Goal: Transaction & Acquisition: Purchase product/service

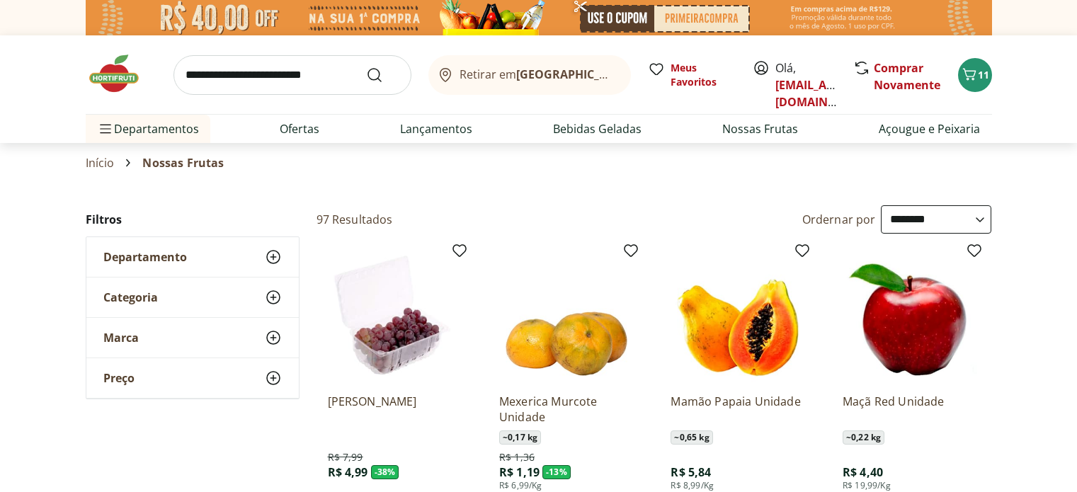
select select "**********"
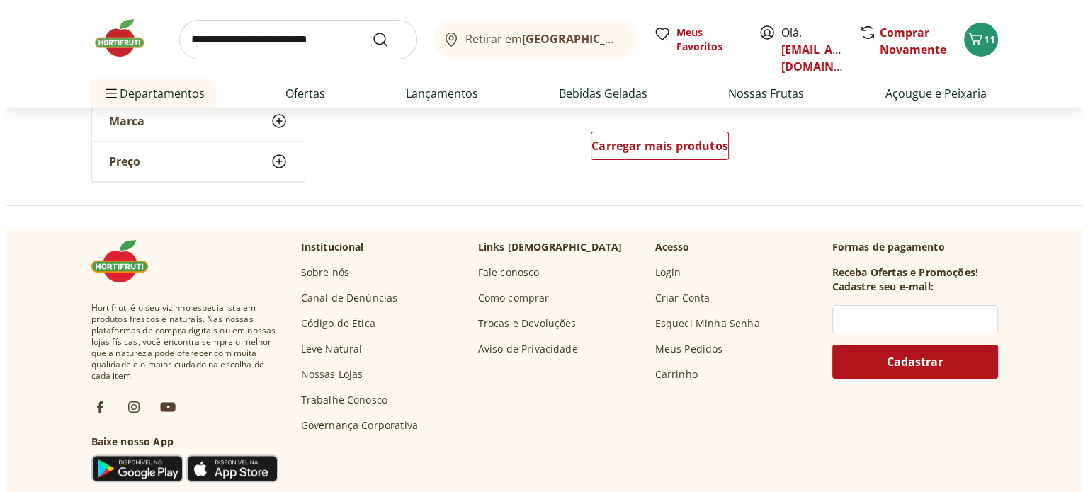
scroll to position [4816, 0]
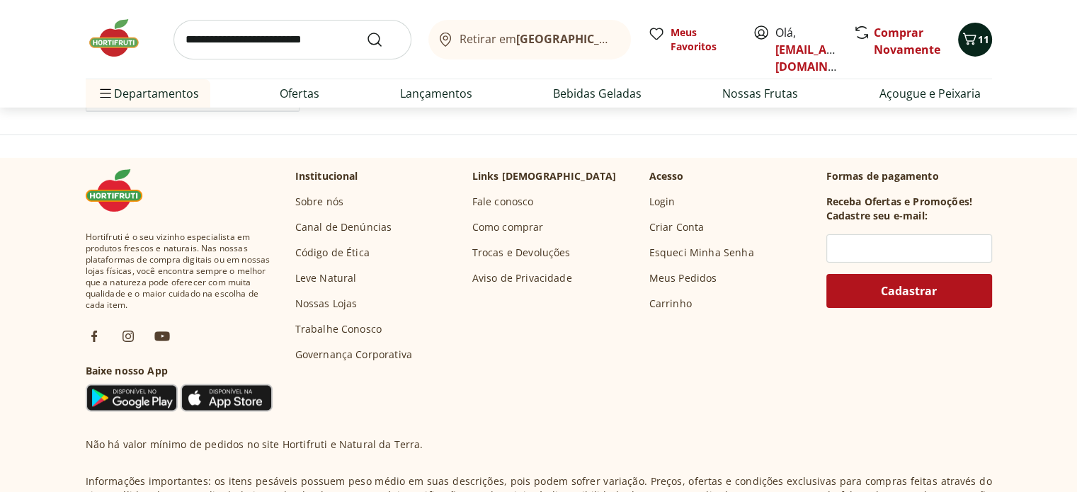
click at [978, 39] on span "11" at bounding box center [983, 39] width 11 height 13
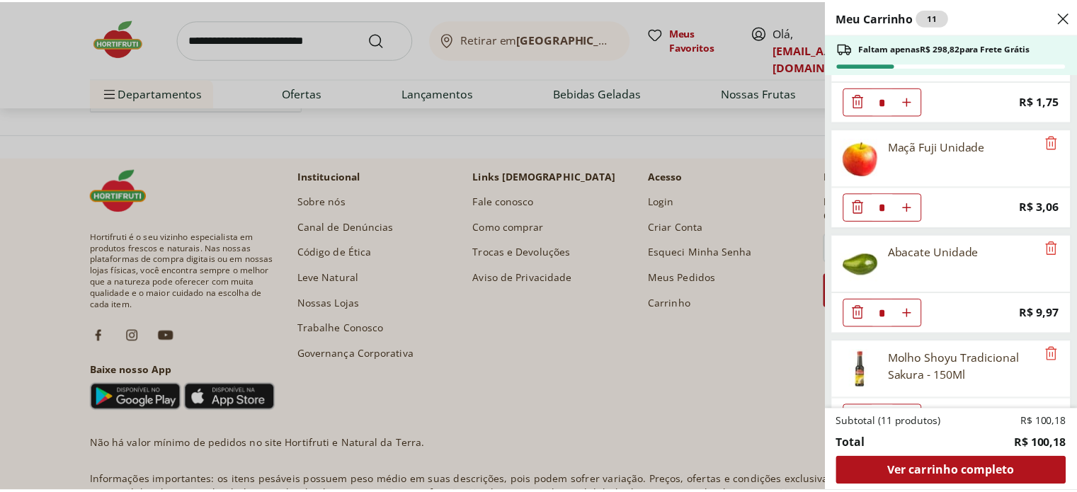
scroll to position [297, 0]
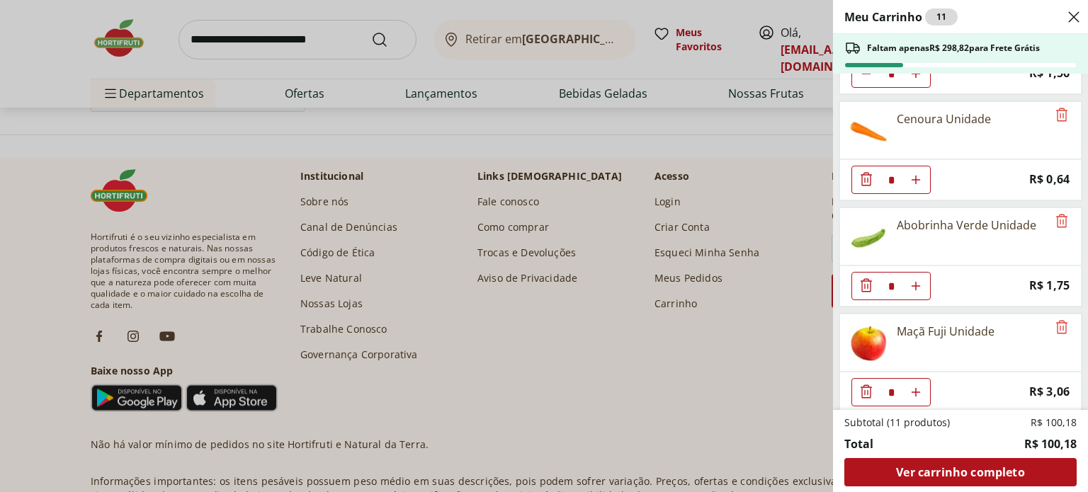
click at [1067, 21] on icon "Close" at bounding box center [1073, 16] width 17 height 17
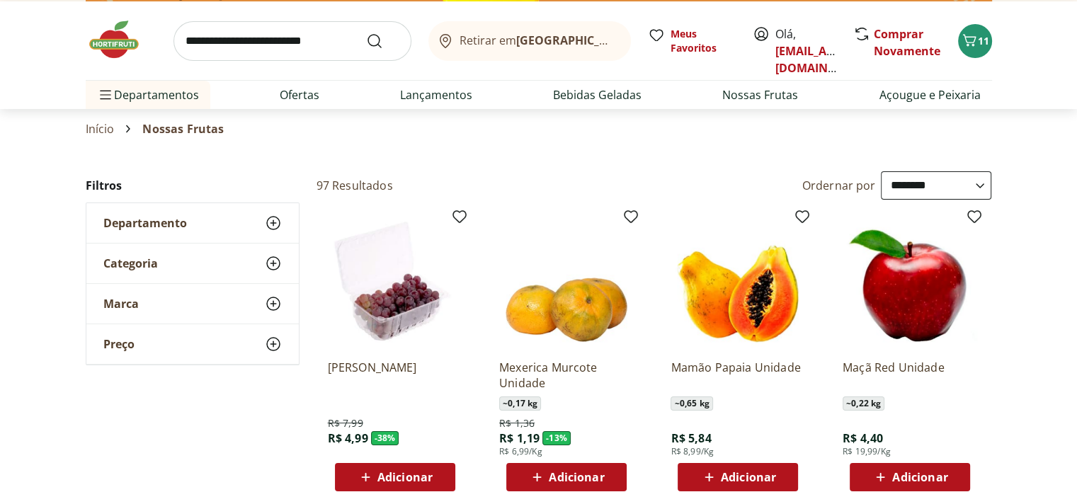
scroll to position [0, 0]
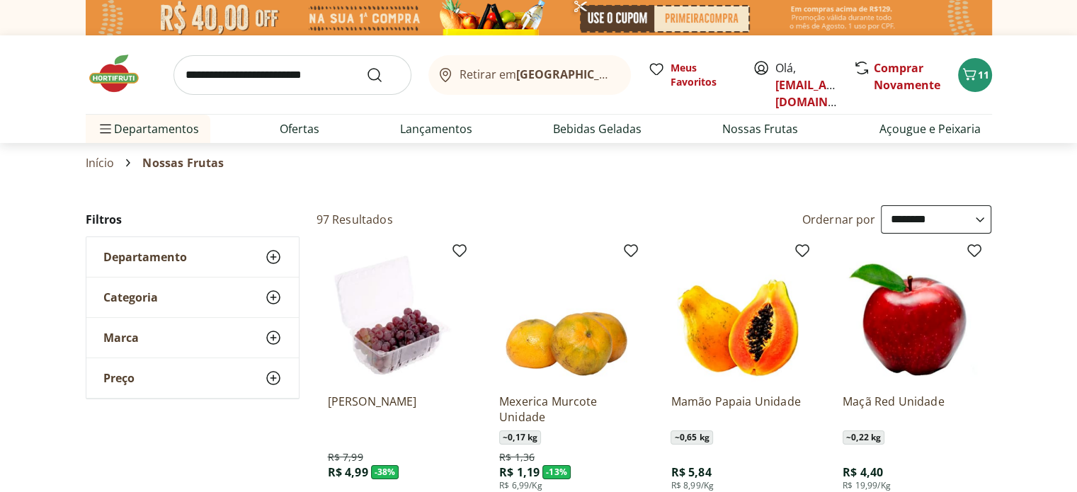
click at [274, 263] on use at bounding box center [273, 257] width 17 height 17
click at [273, 344] on icon at bounding box center [273, 339] width 17 height 17
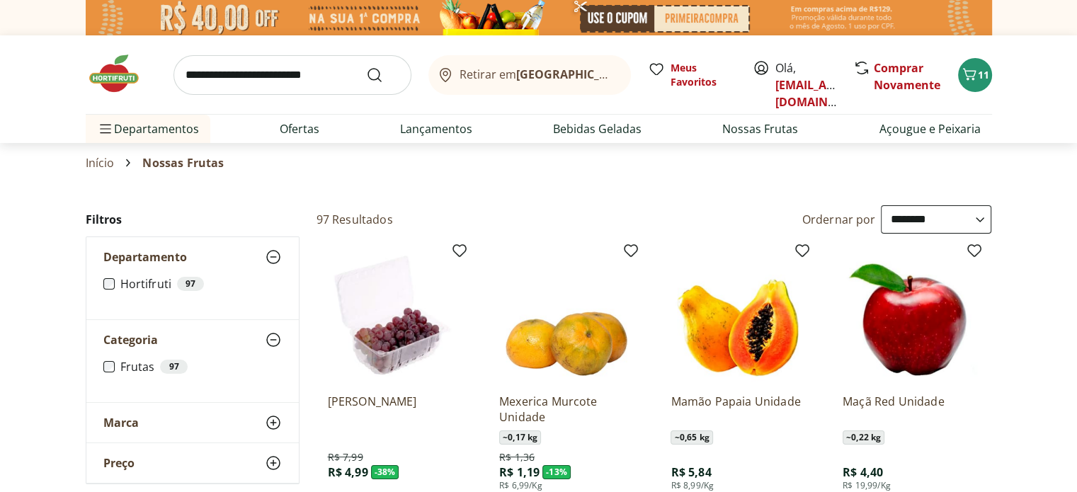
scroll to position [283, 0]
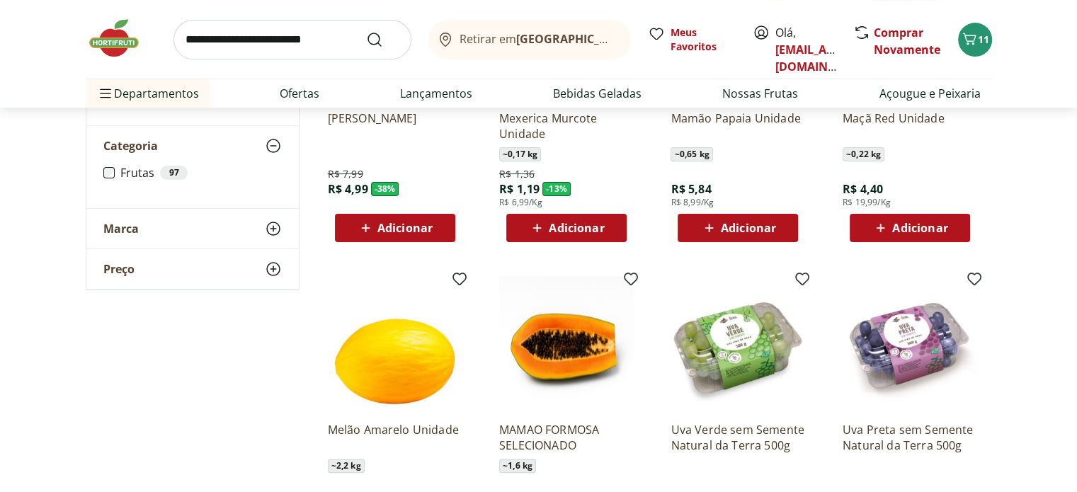
click at [273, 237] on div "Marca" at bounding box center [192, 229] width 212 height 40
click at [268, 315] on use at bounding box center [273, 311] width 17 height 17
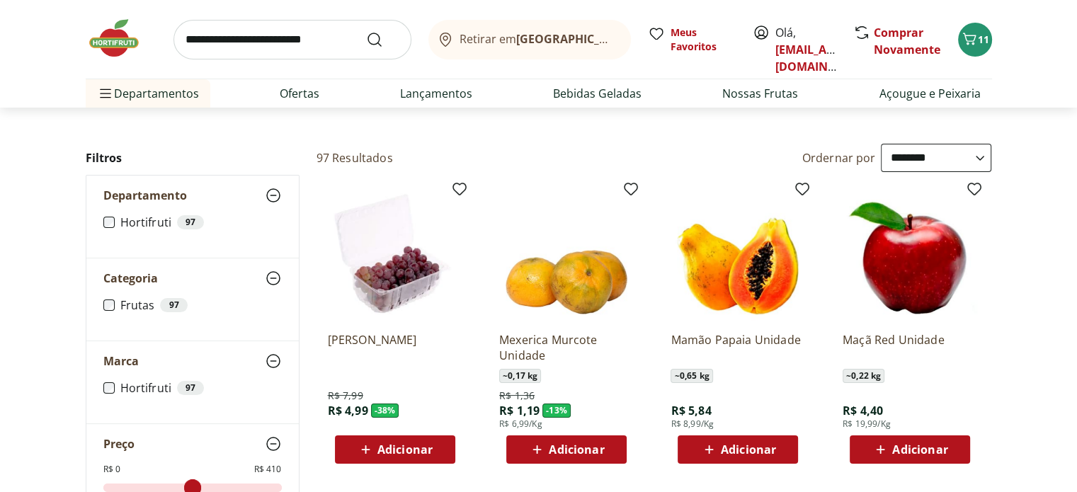
scroll to position [0, 0]
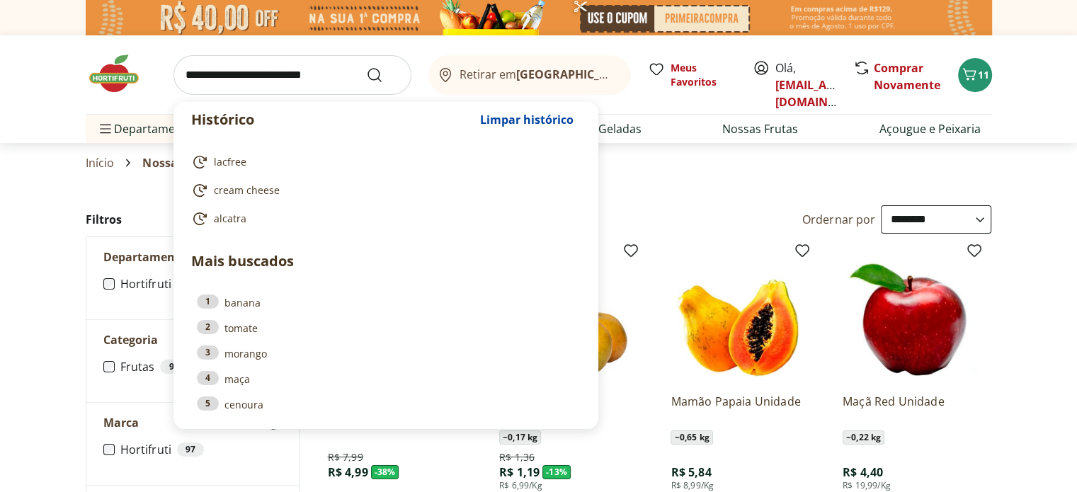
click at [239, 79] on input "search" at bounding box center [293, 75] width 238 height 40
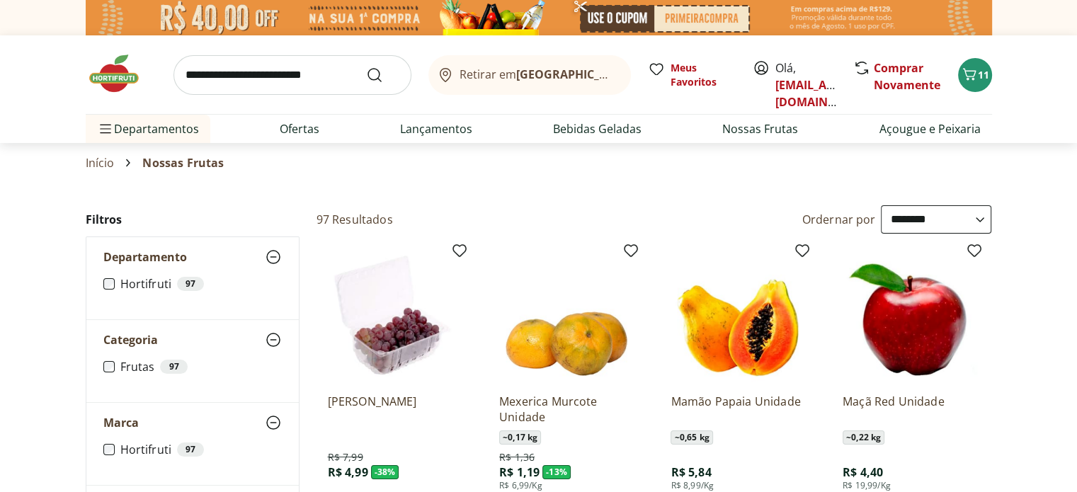
click at [1006, 170] on section "Início Nossas Frutas" at bounding box center [538, 163] width 1077 height 40
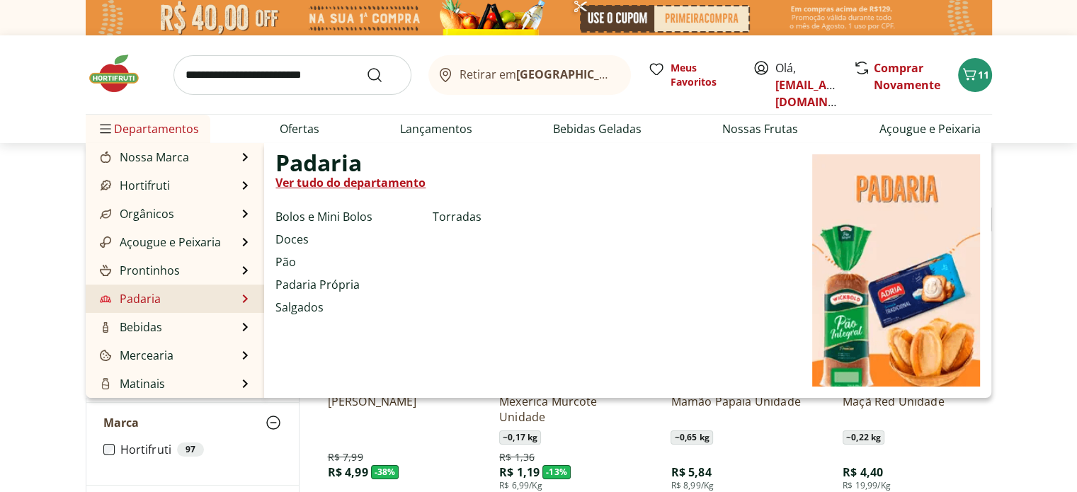
click at [130, 294] on link "Padaria" at bounding box center [129, 298] width 64 height 17
select select "**********"
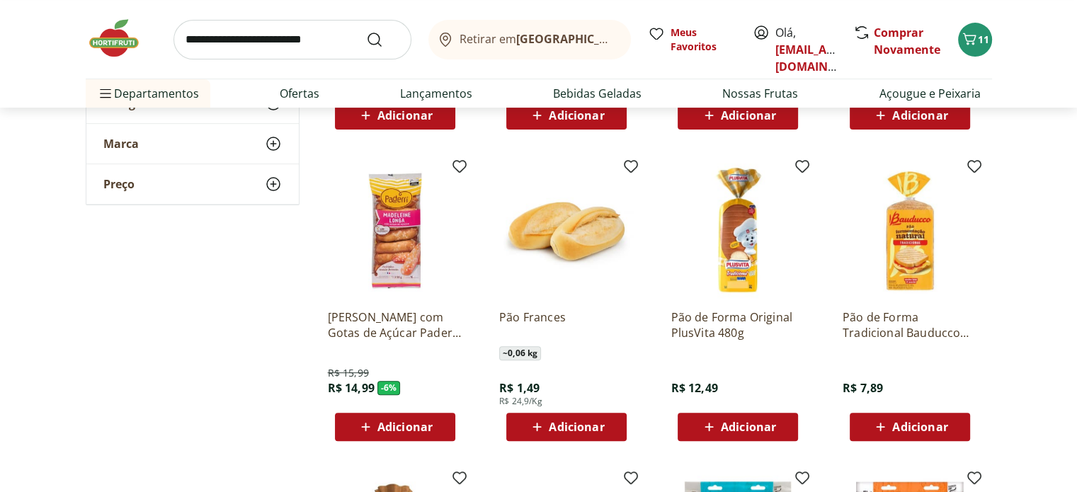
scroll to position [425, 0]
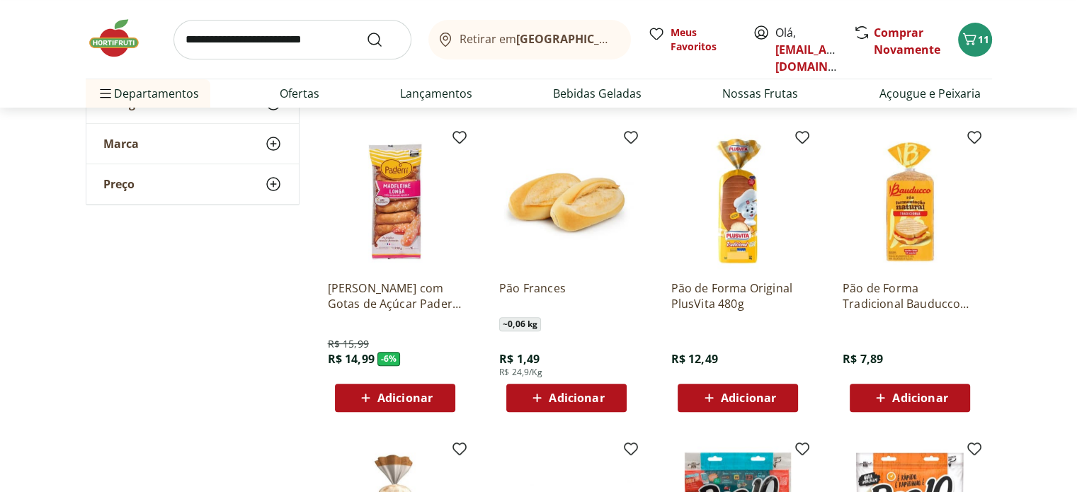
click at [542, 399] on icon at bounding box center [537, 397] width 18 height 17
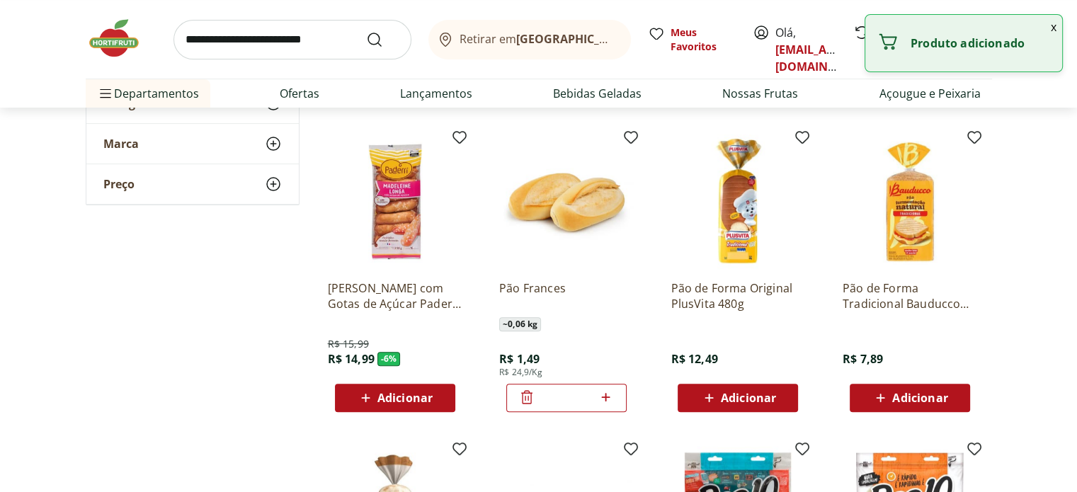
click at [609, 389] on icon at bounding box center [606, 397] width 18 height 17
click at [606, 396] on icon at bounding box center [606, 397] width 8 height 8
type input "*"
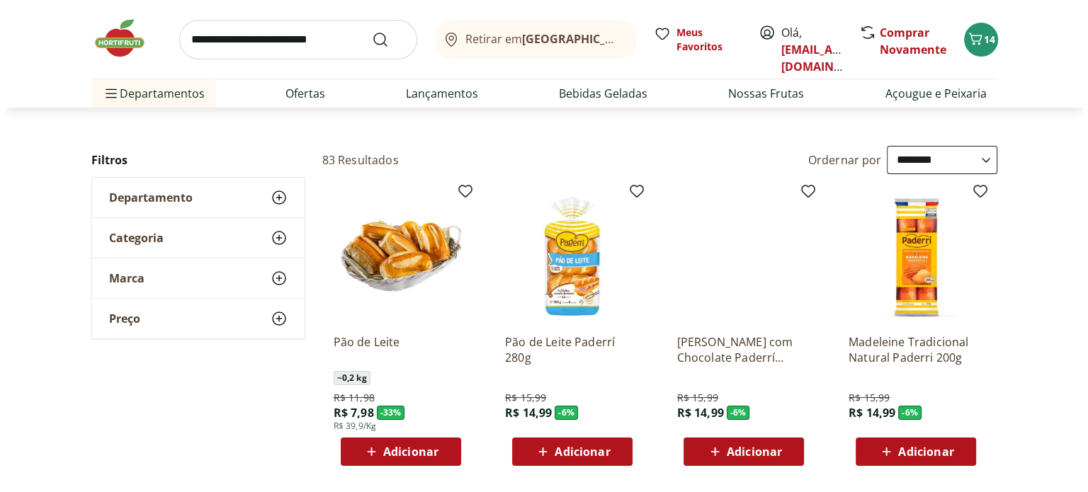
scroll to position [0, 0]
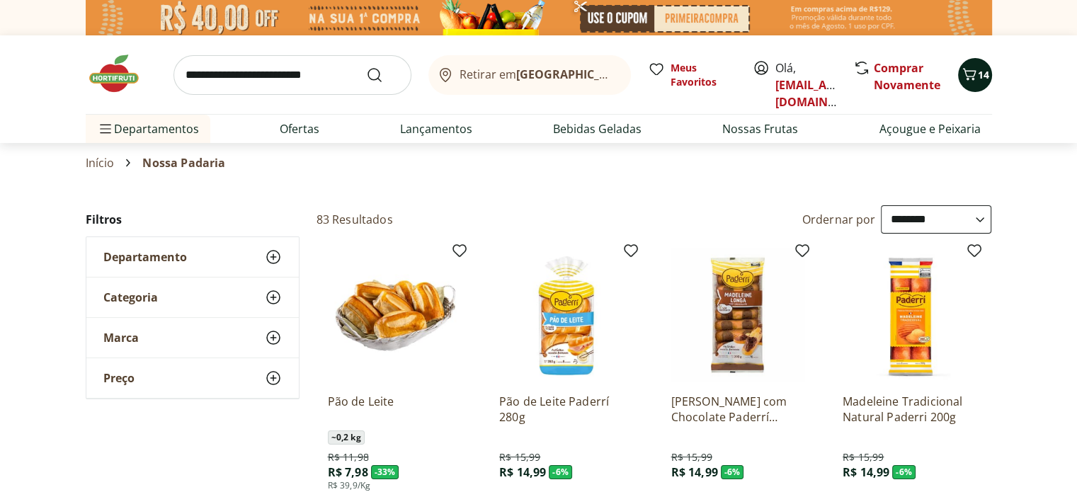
click at [967, 81] on icon "Carrinho" at bounding box center [969, 74] width 17 height 17
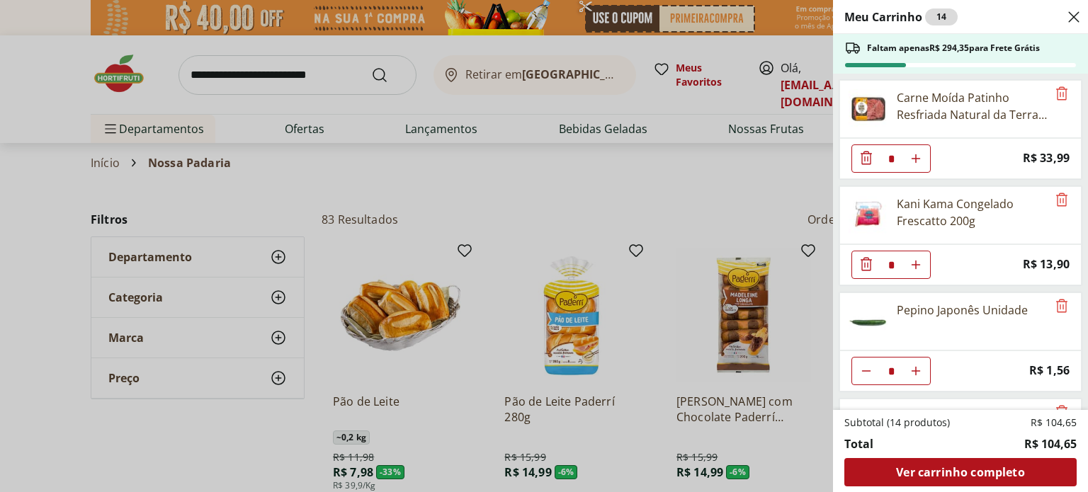
click at [278, 86] on div "Meu Carrinho 14 Faltam apenas R$ 294,35 para Frete Grátis Carne Moída Patinho R…" at bounding box center [544, 246] width 1088 height 492
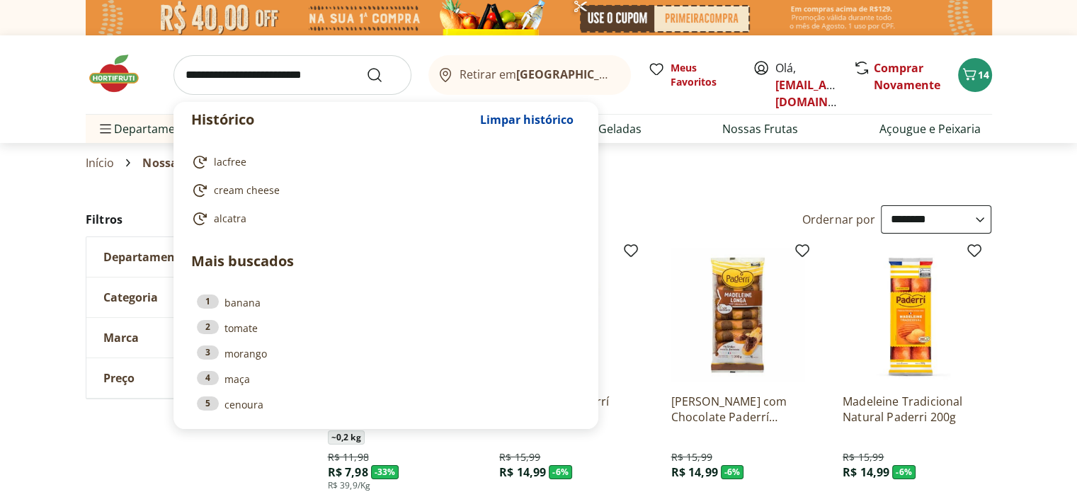
click at [283, 79] on input "search" at bounding box center [293, 75] width 238 height 40
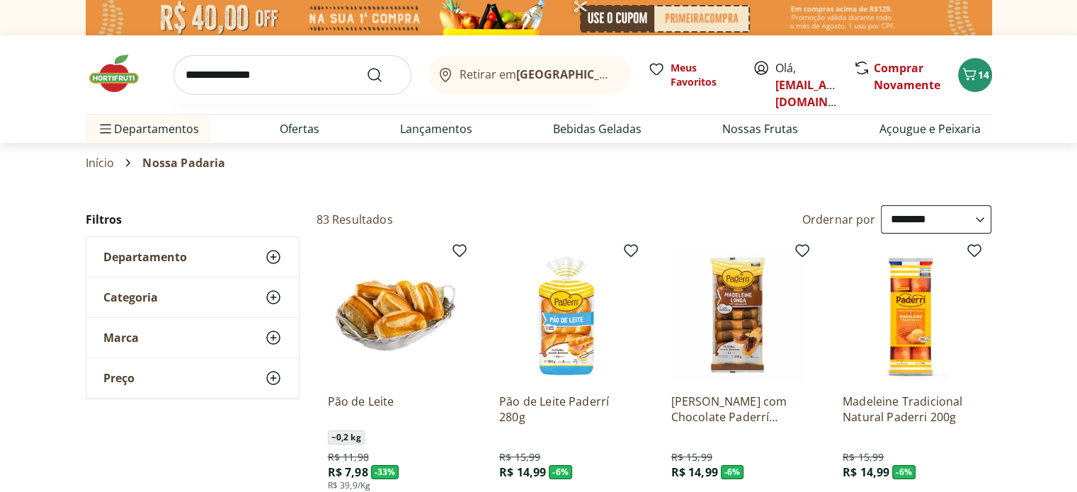
type input "**********"
click at [366, 67] on button "Submit Search" at bounding box center [383, 75] width 34 height 17
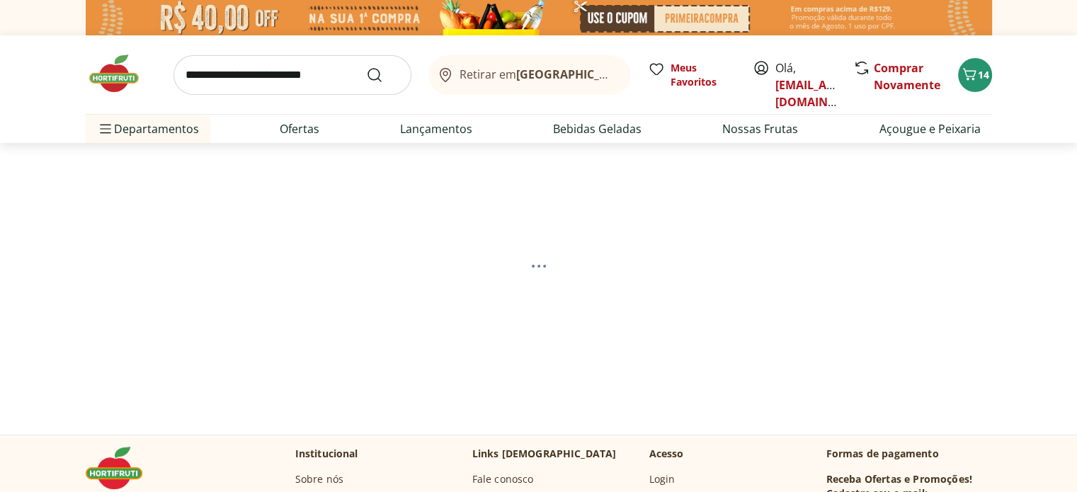
select select "**********"
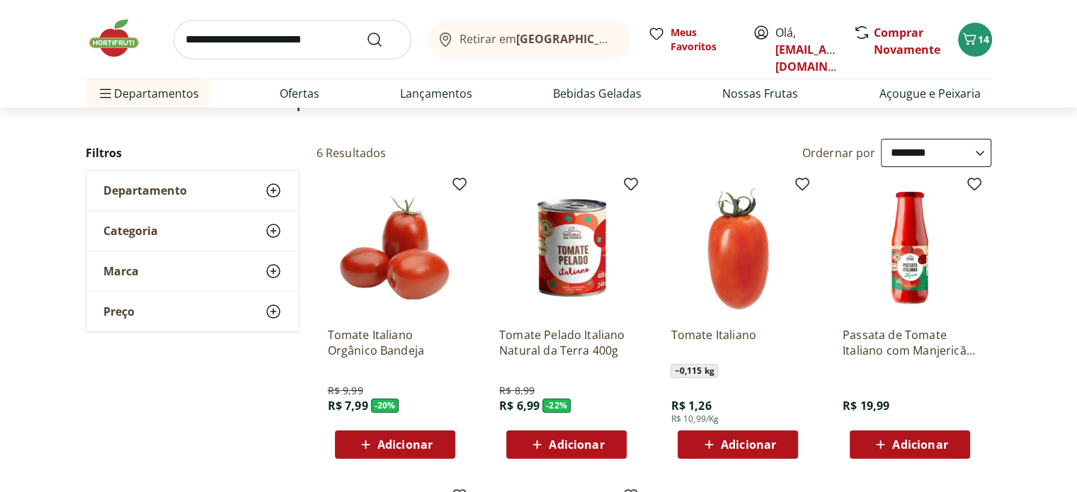
scroll to position [142, 0]
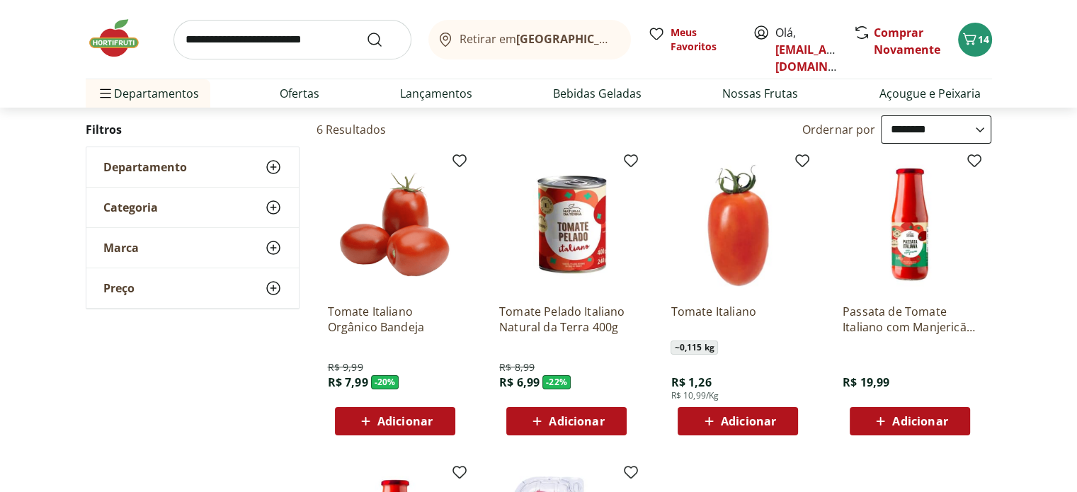
click at [748, 421] on span "Adicionar" at bounding box center [748, 421] width 55 height 11
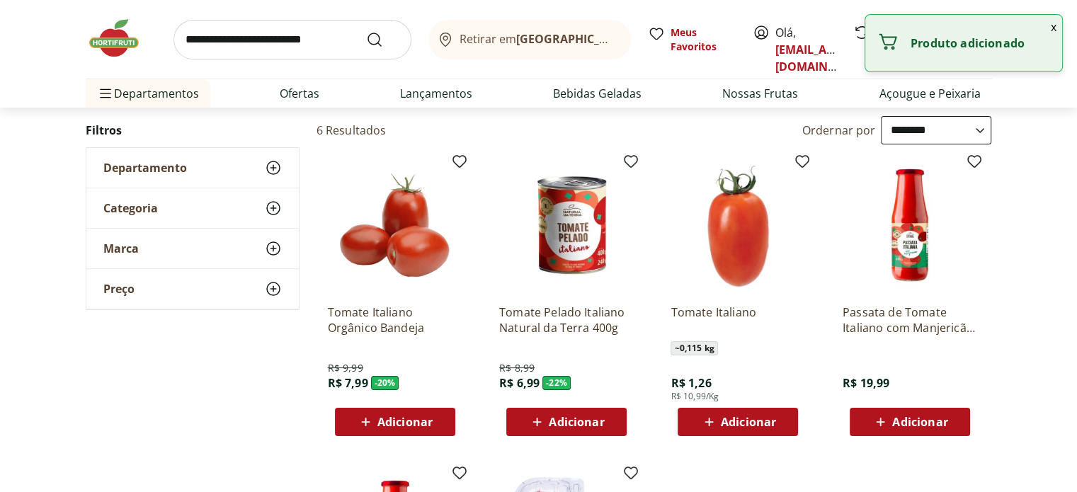
scroll to position [0, 0]
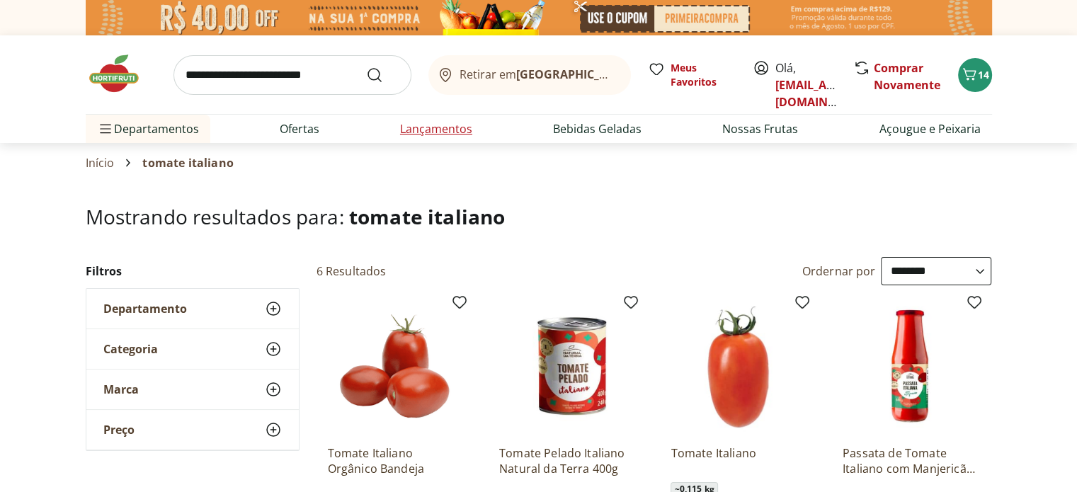
click at [451, 133] on link "Lançamentos" at bounding box center [436, 128] width 72 height 17
select select "**********"
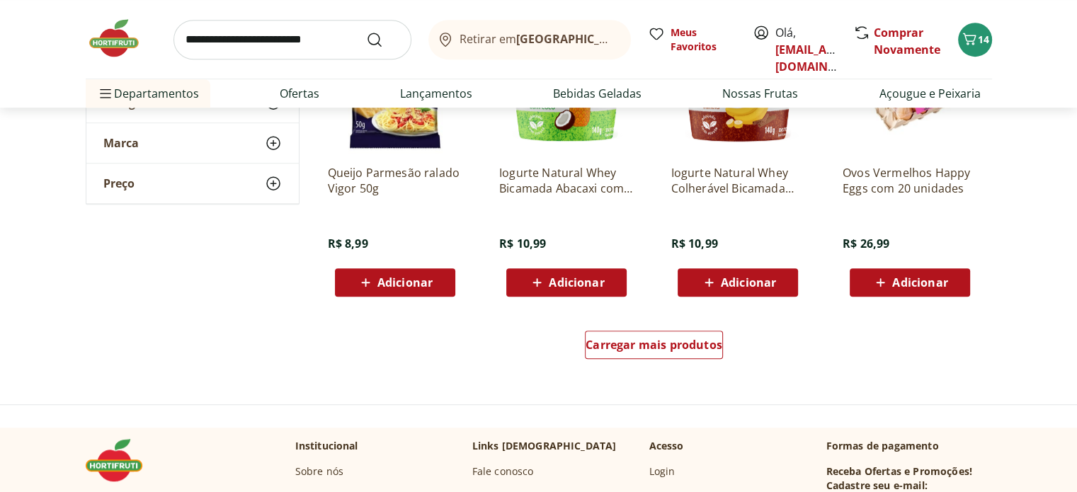
scroll to position [921, 0]
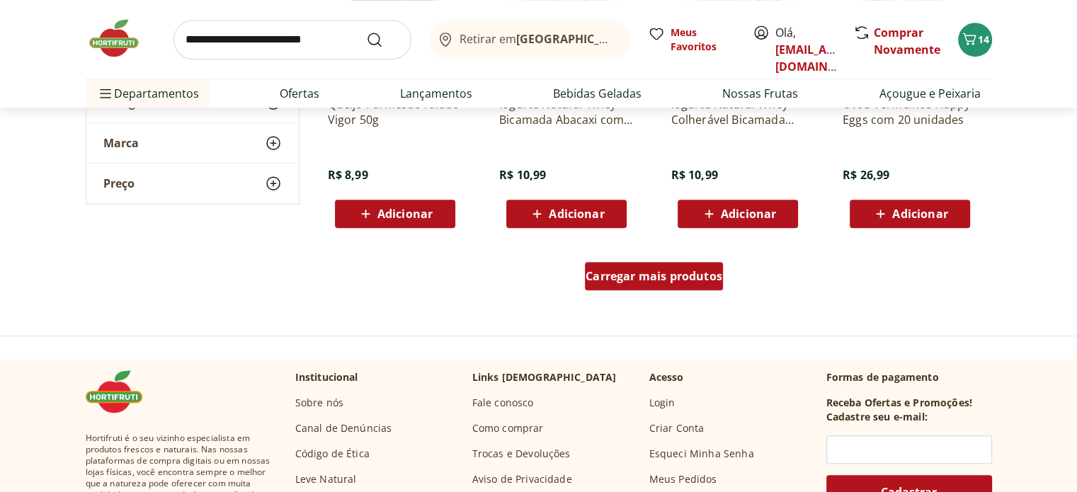
click at [603, 278] on span "Carregar mais produtos" at bounding box center [654, 276] width 137 height 11
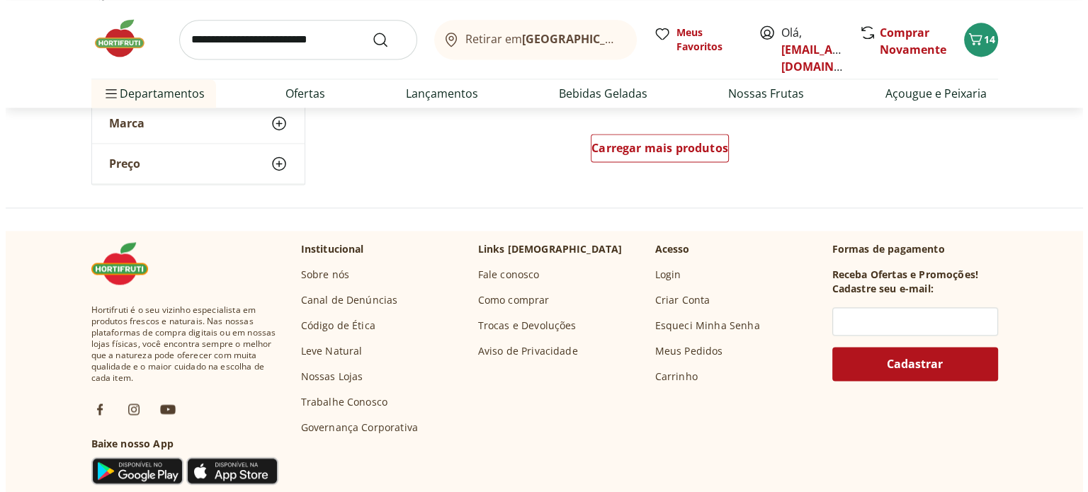
scroll to position [2054, 0]
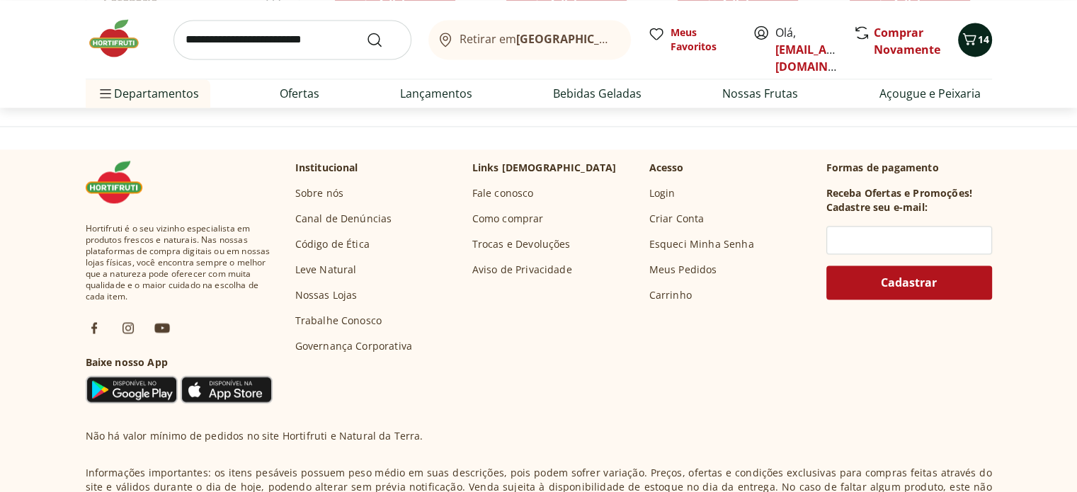
click at [975, 41] on icon "Carrinho" at bounding box center [969, 38] width 17 height 17
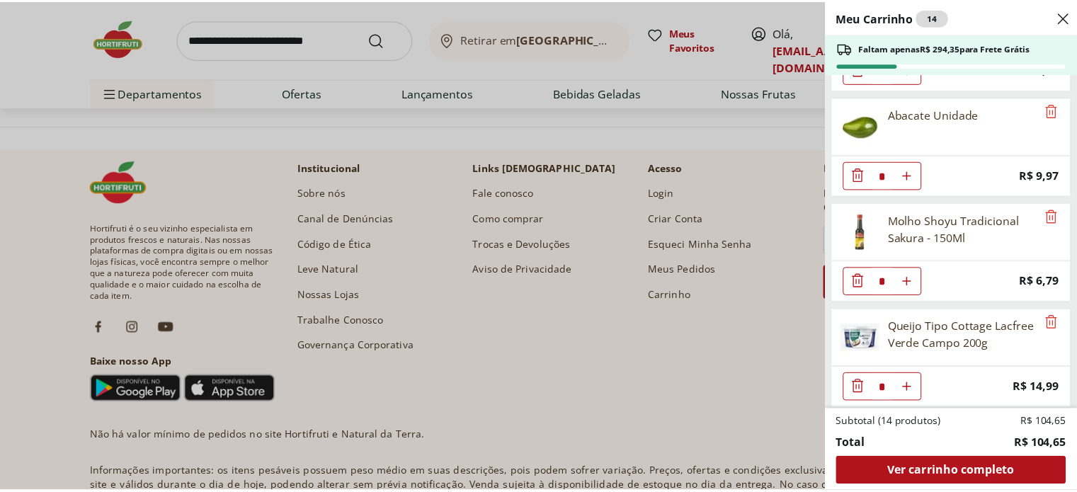
scroll to position [828, 0]
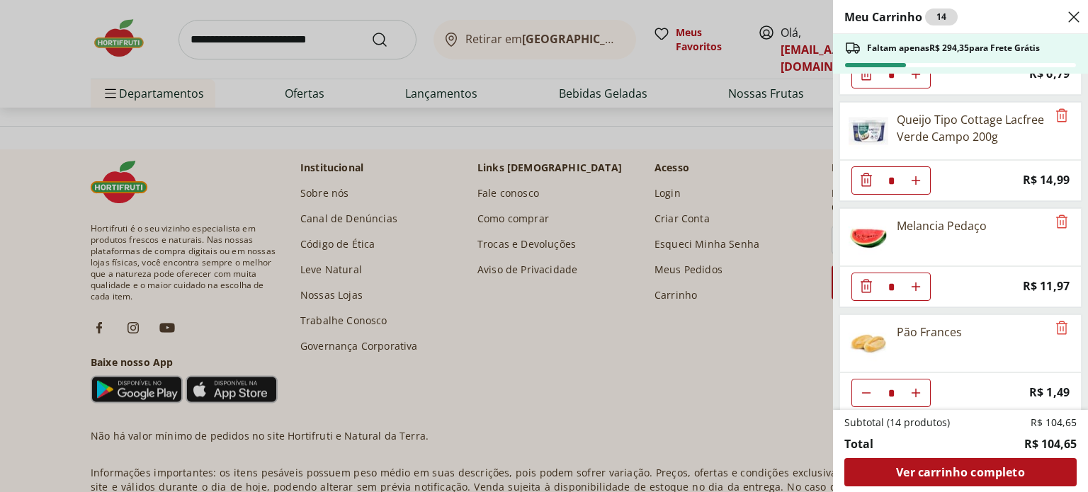
click at [268, 43] on div "Meu Carrinho 14 Faltam apenas R$ 294,35 para Frete Grátis Carne Moída Patinho R…" at bounding box center [544, 246] width 1088 height 492
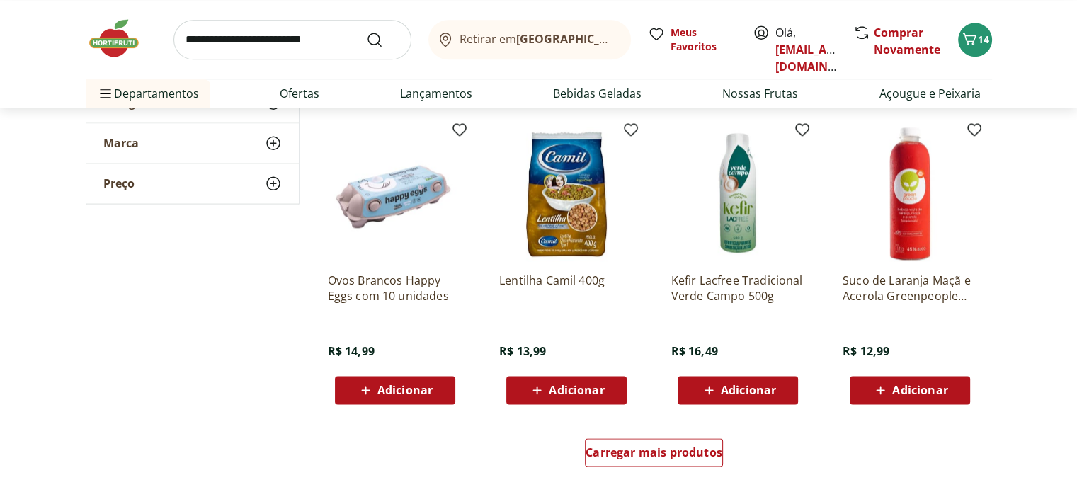
scroll to position [1700, 0]
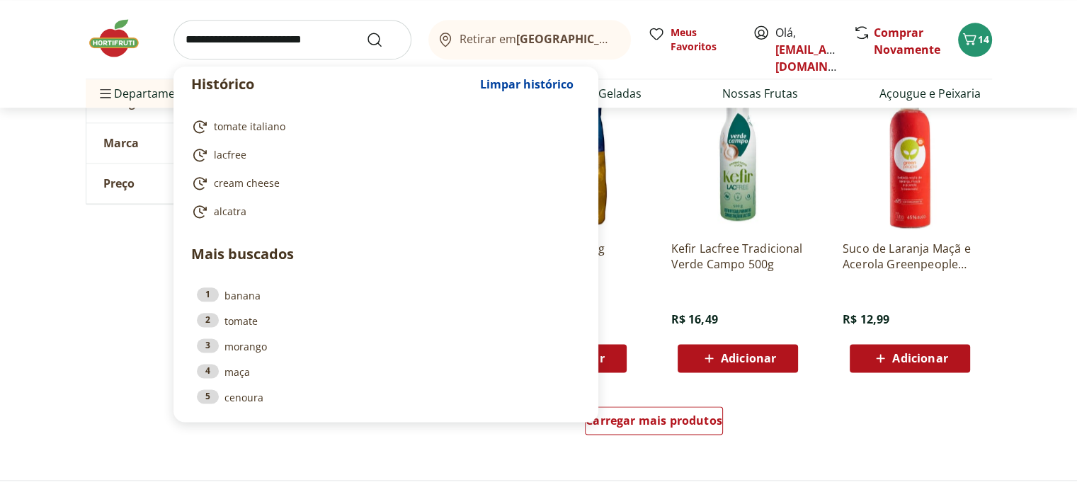
click at [246, 42] on input "search" at bounding box center [293, 40] width 238 height 40
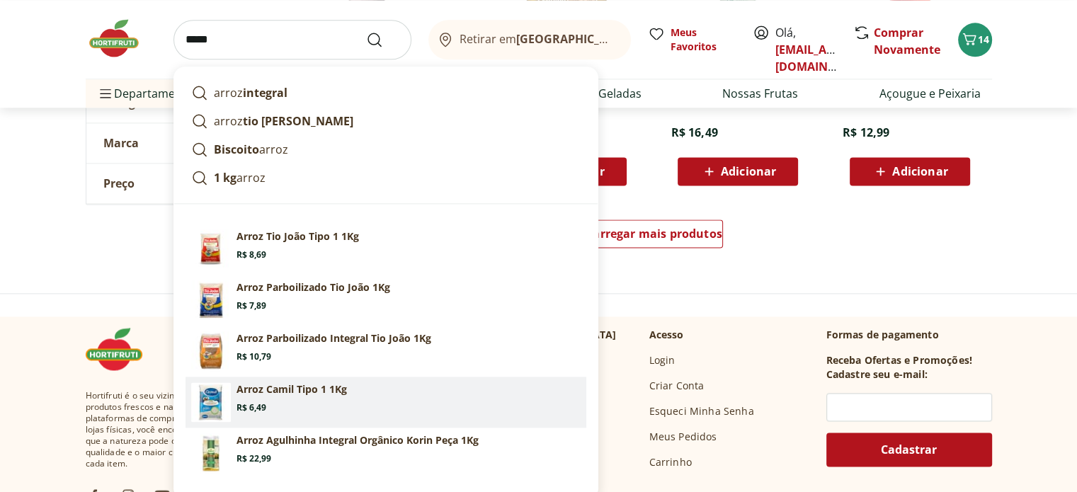
scroll to position [1912, 0]
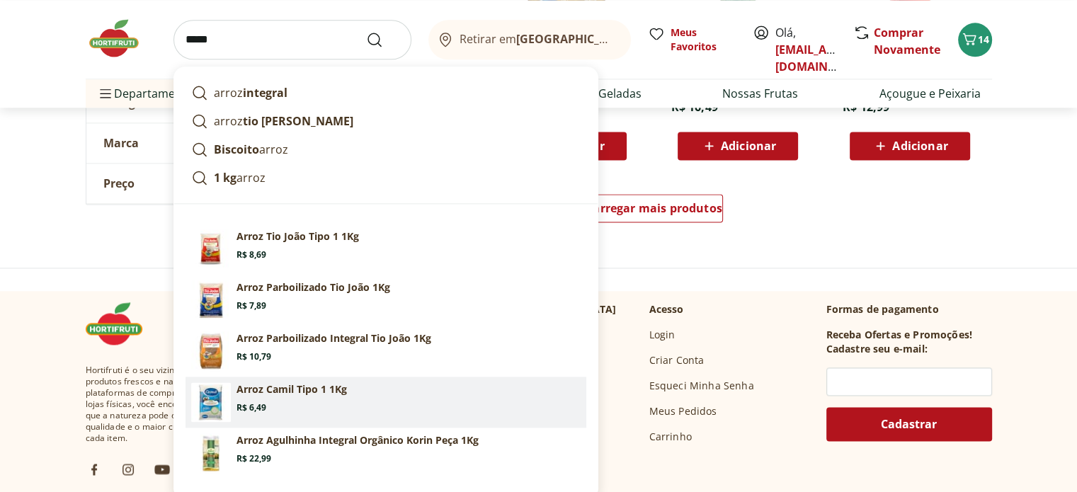
click at [292, 389] on p "Arroz Camil Tipo 1 1Kg" at bounding box center [292, 389] width 110 height 14
type input "**********"
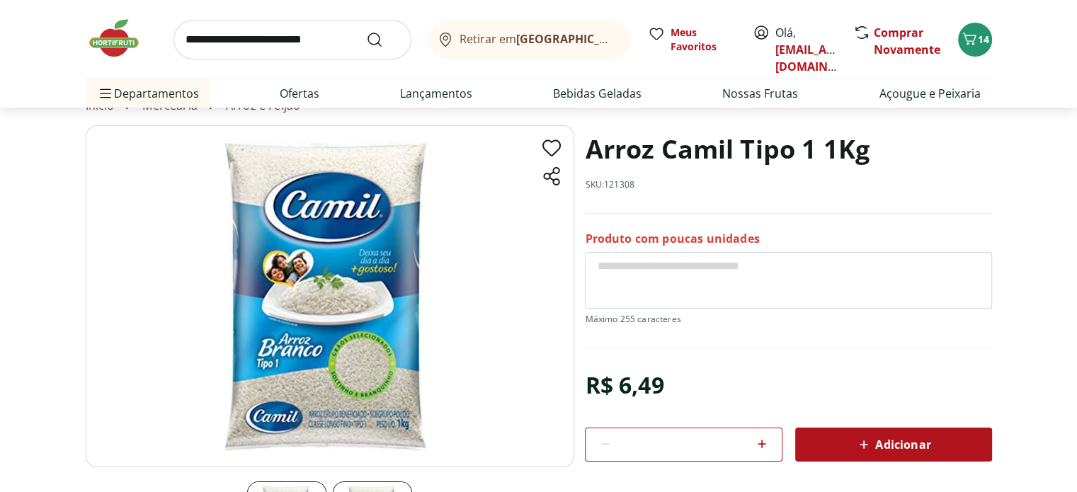
scroll to position [142, 0]
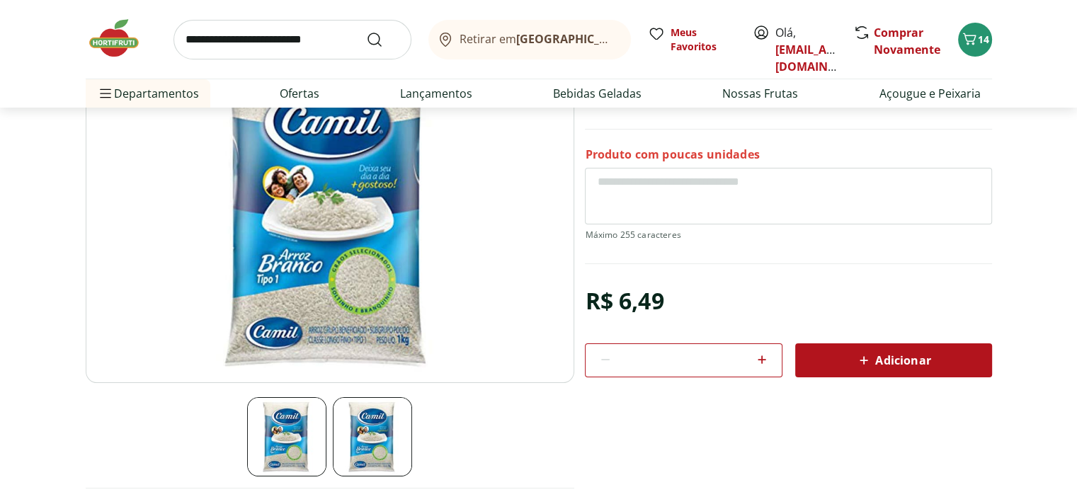
click at [813, 365] on div "Adicionar" at bounding box center [894, 360] width 174 height 25
click at [974, 45] on icon "Carrinho" at bounding box center [969, 38] width 17 height 17
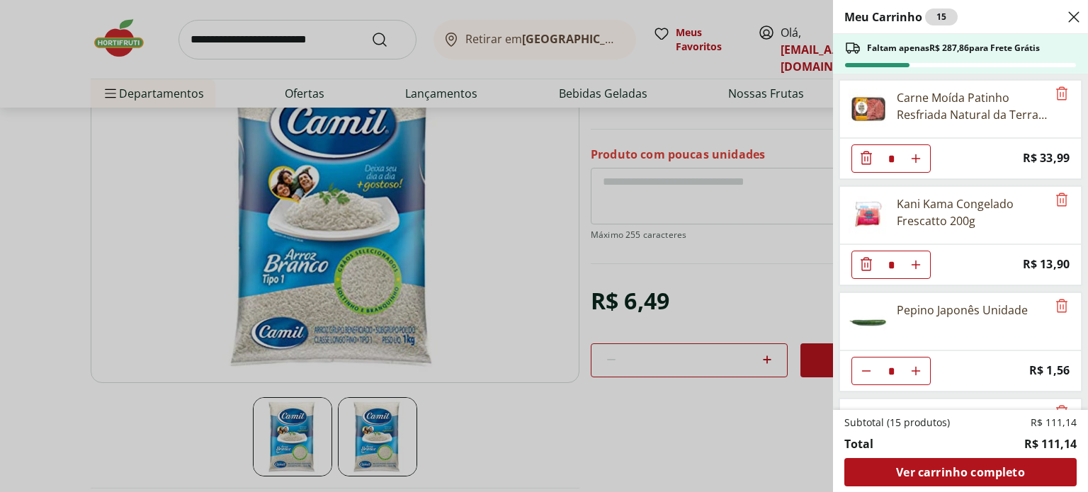
click at [1072, 19] on icon "Close" at bounding box center [1073, 16] width 17 height 17
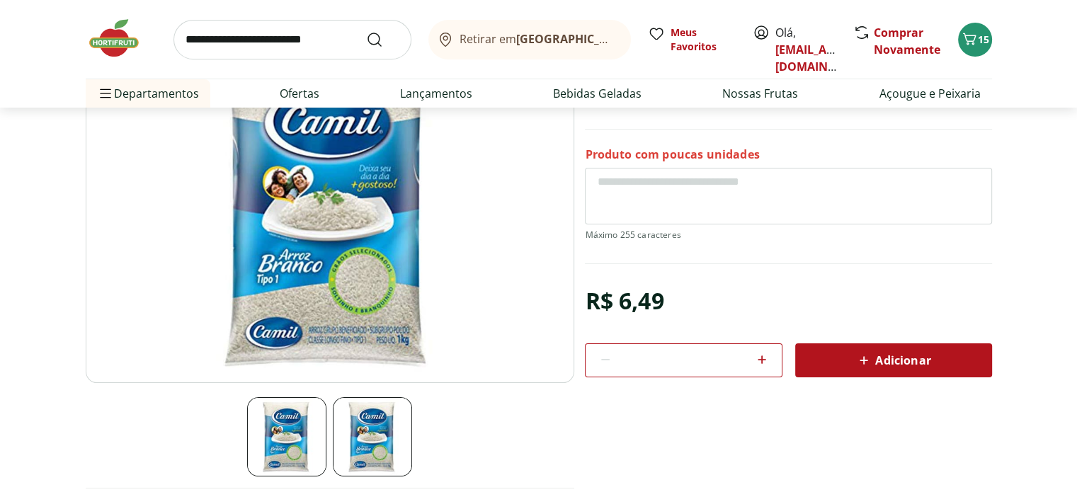
click at [249, 47] on input "search" at bounding box center [293, 40] width 238 height 40
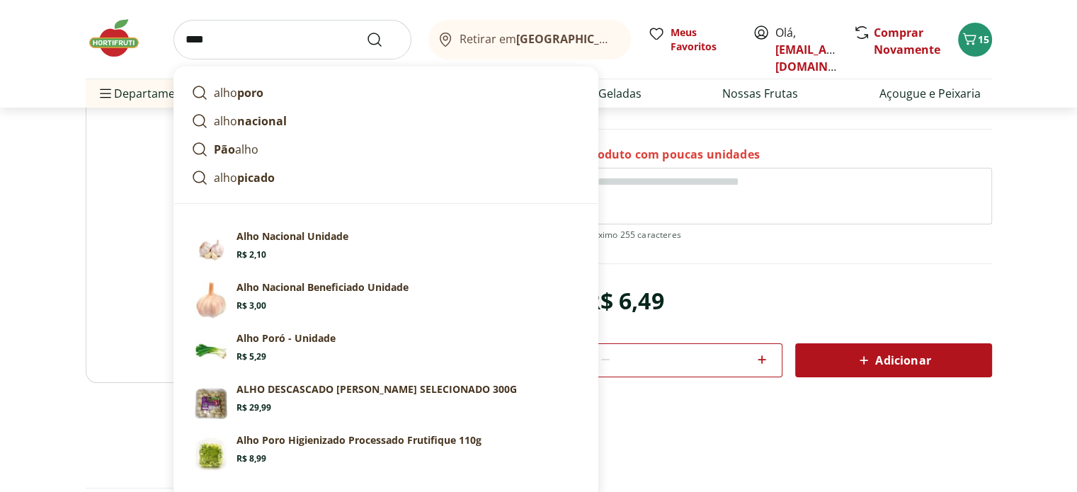
type input "****"
click at [366, 31] on button "Submit Search" at bounding box center [383, 39] width 34 height 17
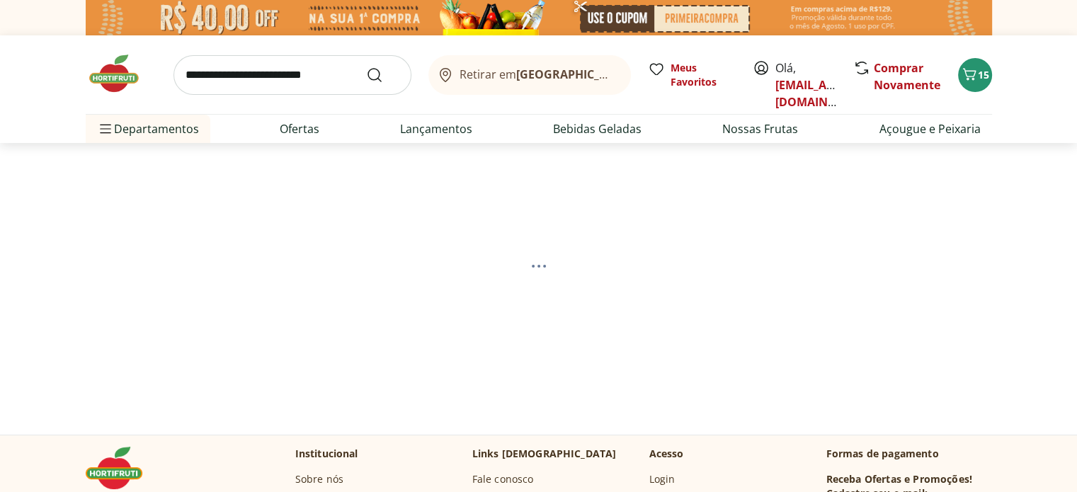
select select "**********"
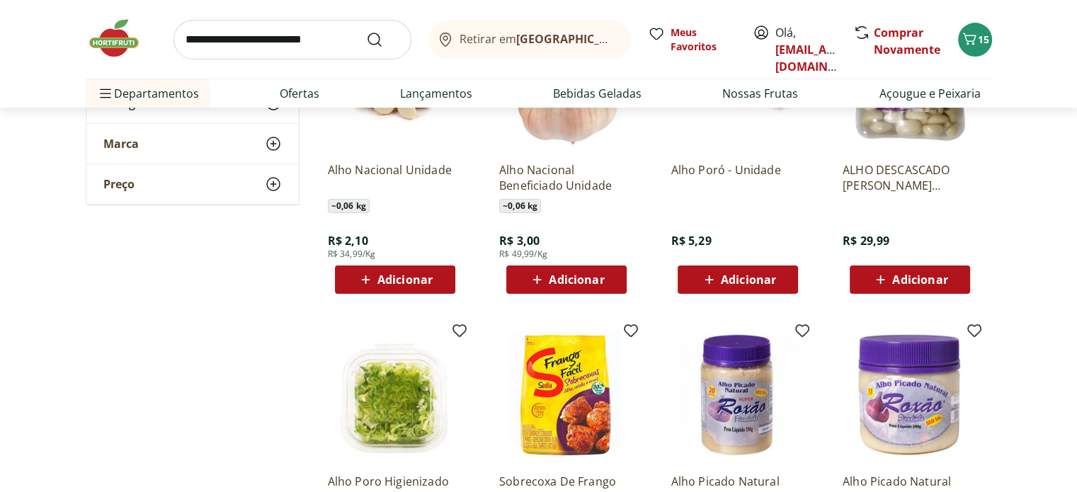
scroll to position [212, 0]
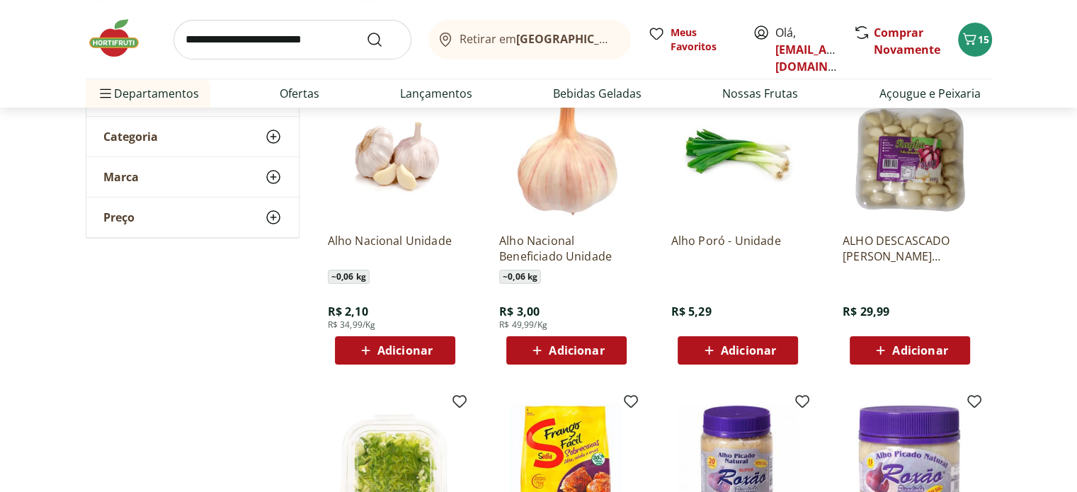
click at [380, 359] on div "Adicionar" at bounding box center [395, 350] width 98 height 25
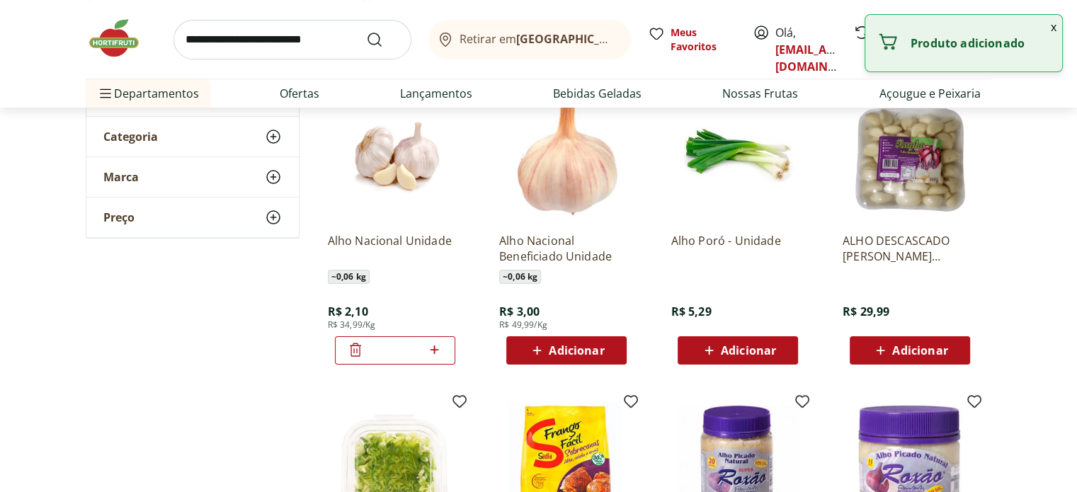
click at [434, 353] on icon at bounding box center [435, 350] width 8 height 8
type input "*"
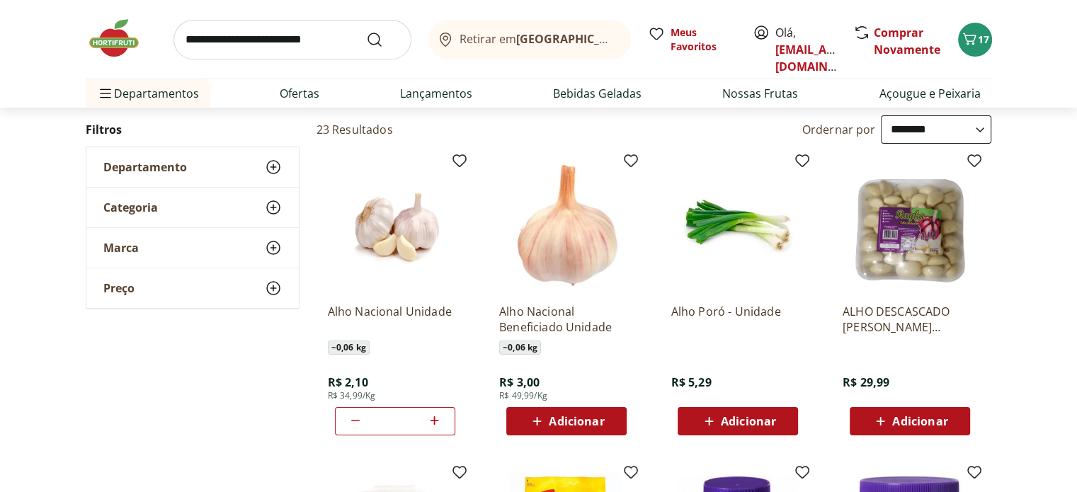
scroll to position [0, 0]
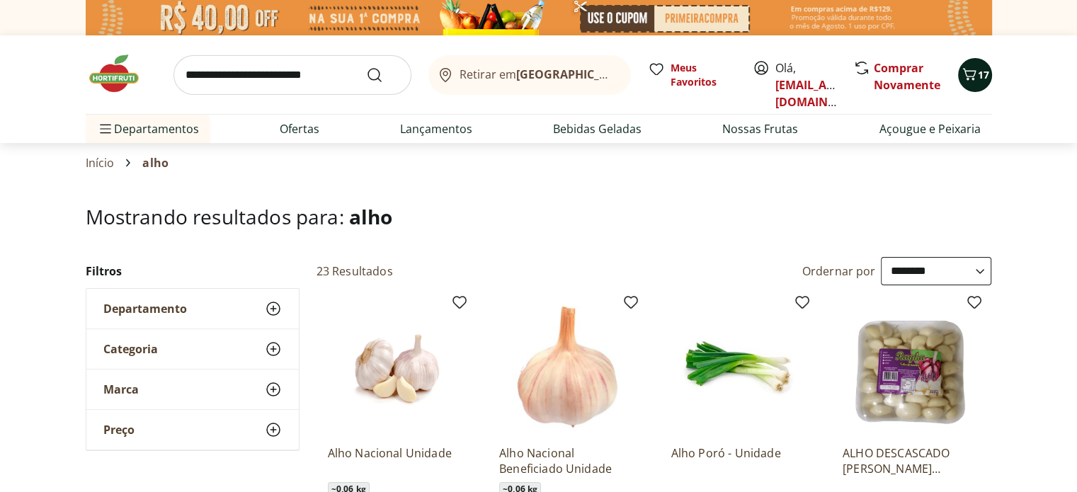
click at [979, 78] on span "17" at bounding box center [983, 74] width 11 height 13
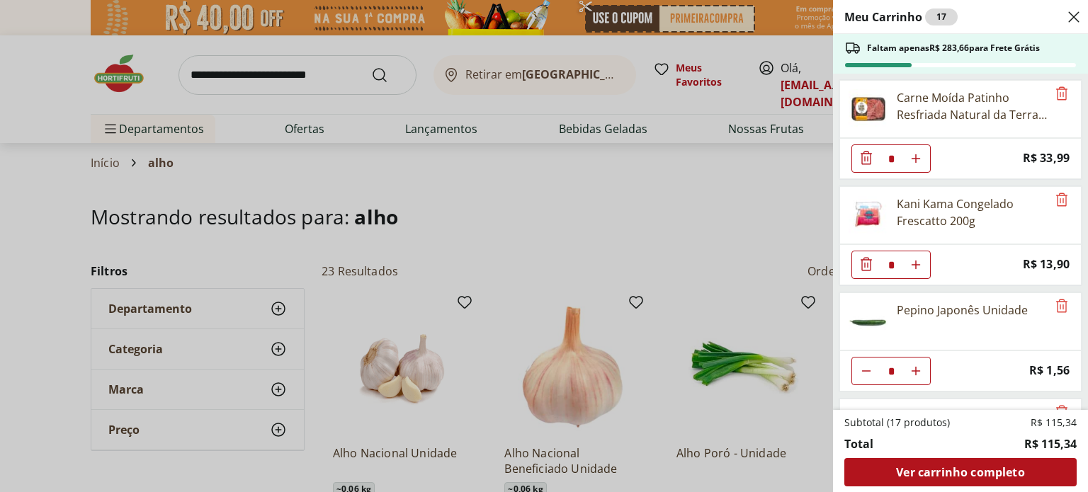
click at [353, 181] on div "Meu Carrinho 17 Faltam apenas R$ 283,66 para Frete Grátis Carne Moída Patinho R…" at bounding box center [544, 246] width 1088 height 492
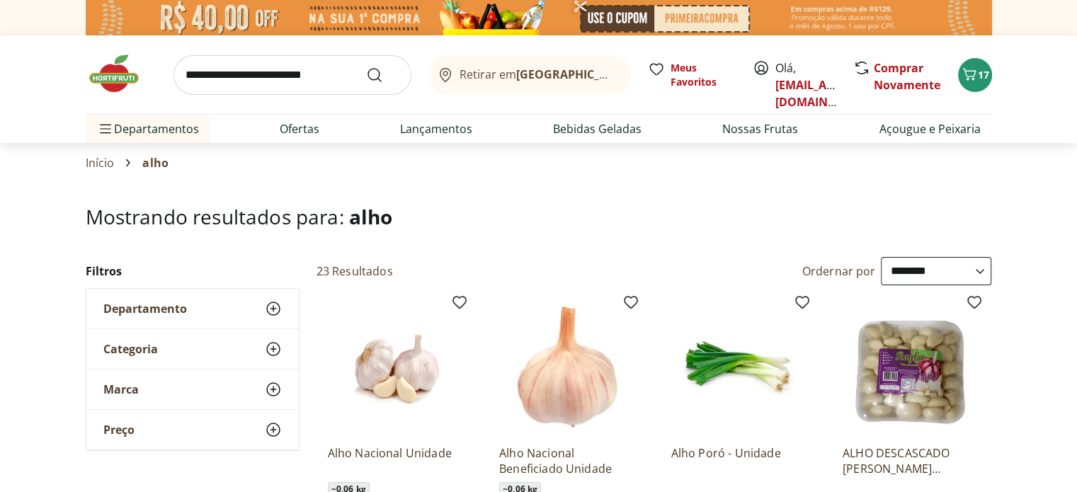
click at [102, 76] on img at bounding box center [121, 73] width 71 height 42
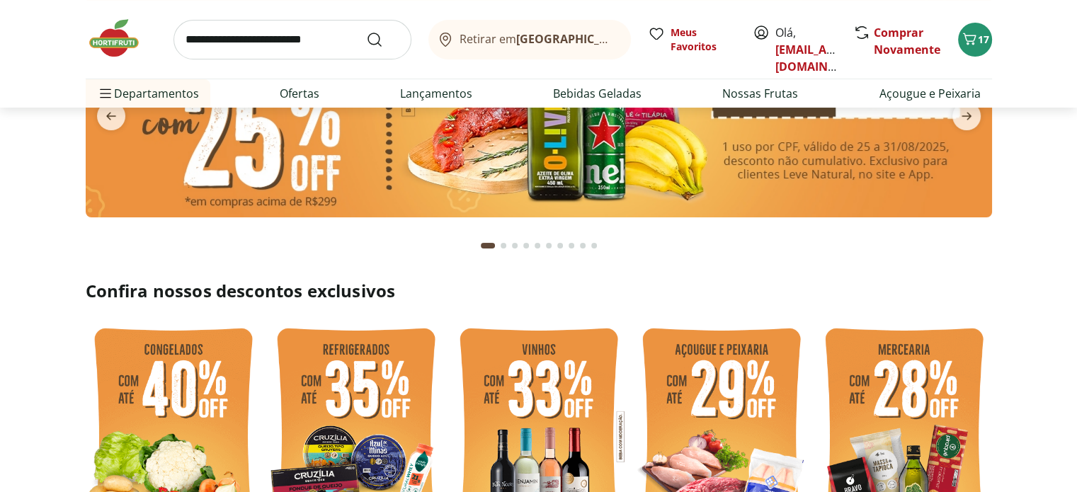
scroll to position [212, 0]
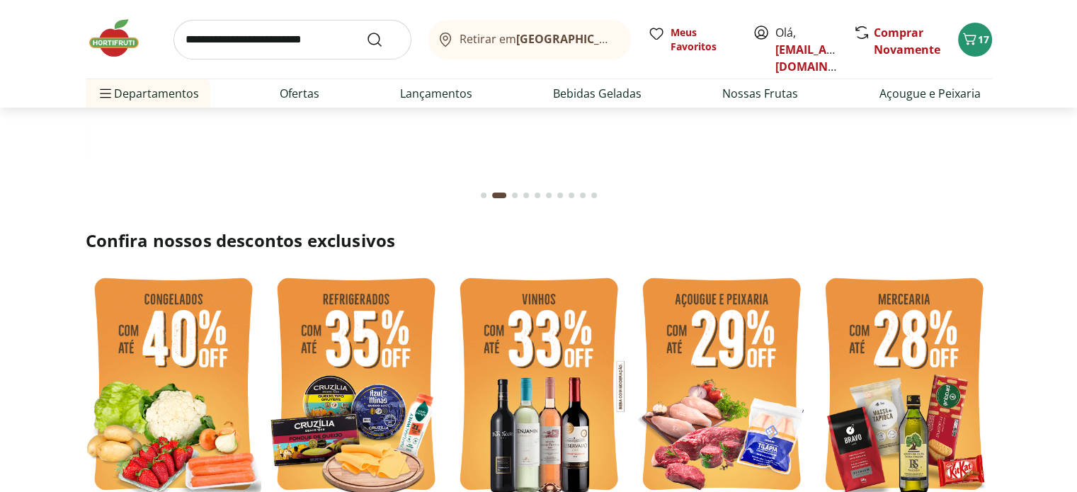
click at [894, 409] on img at bounding box center [905, 386] width 176 height 234
select select "**********"
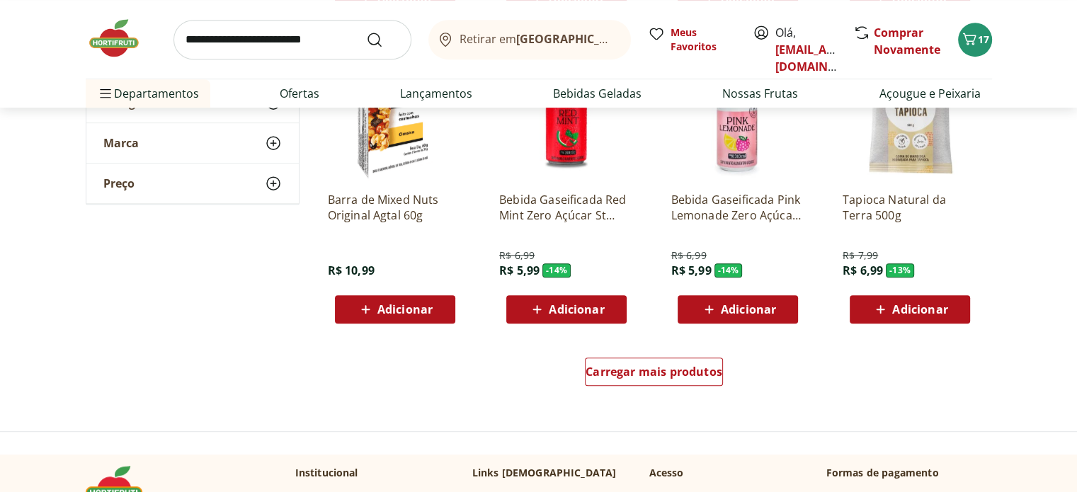
scroll to position [850, 0]
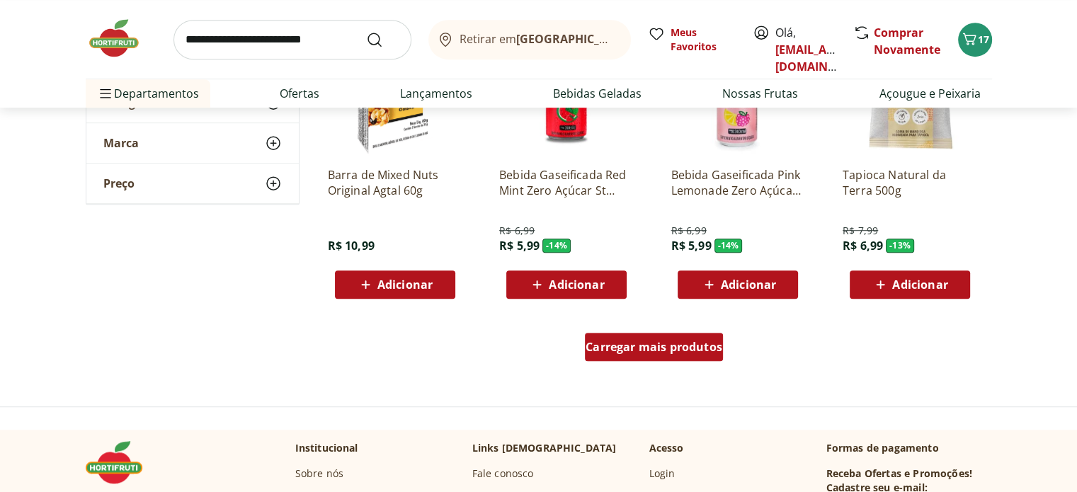
click at [682, 353] on span "Carregar mais produtos" at bounding box center [654, 346] width 137 height 11
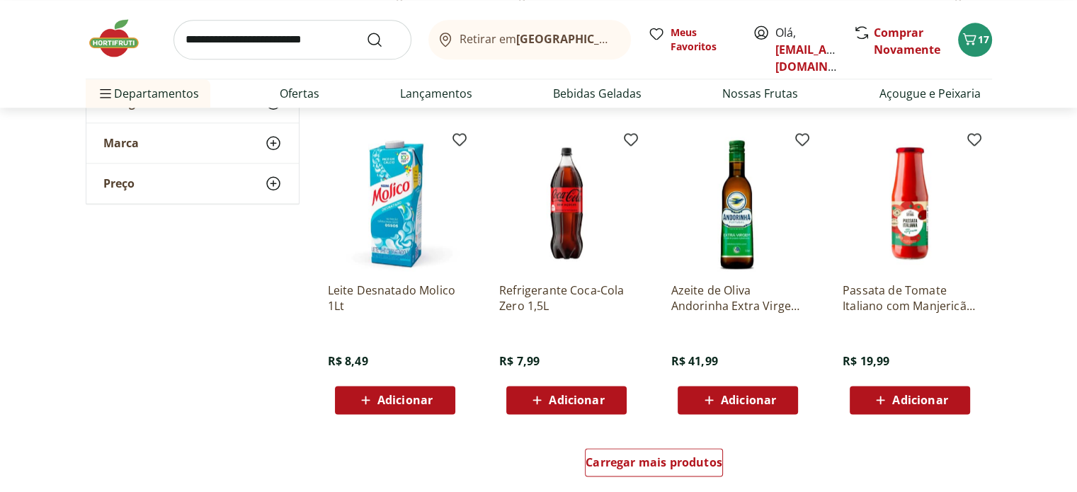
scroll to position [1700, 0]
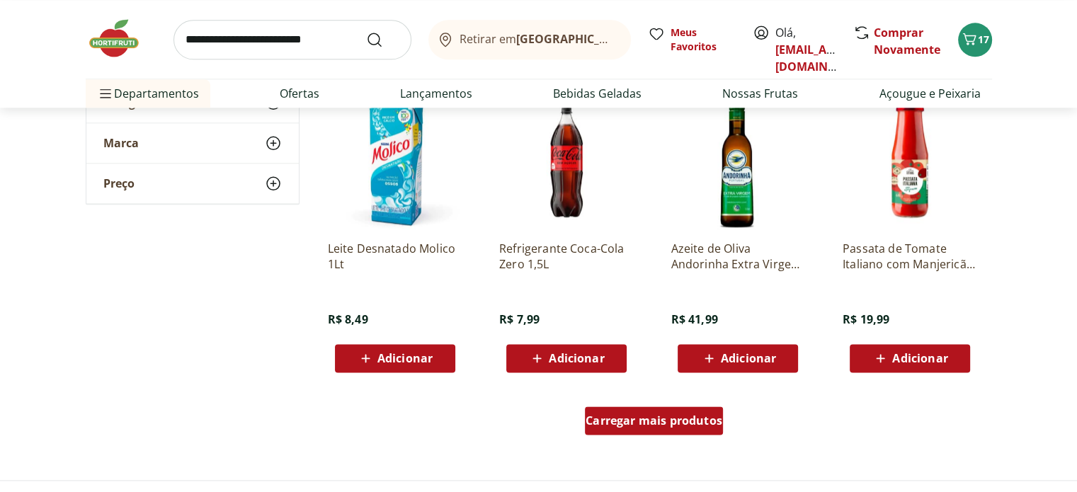
click at [633, 428] on div "Carregar mais produtos" at bounding box center [654, 420] width 138 height 28
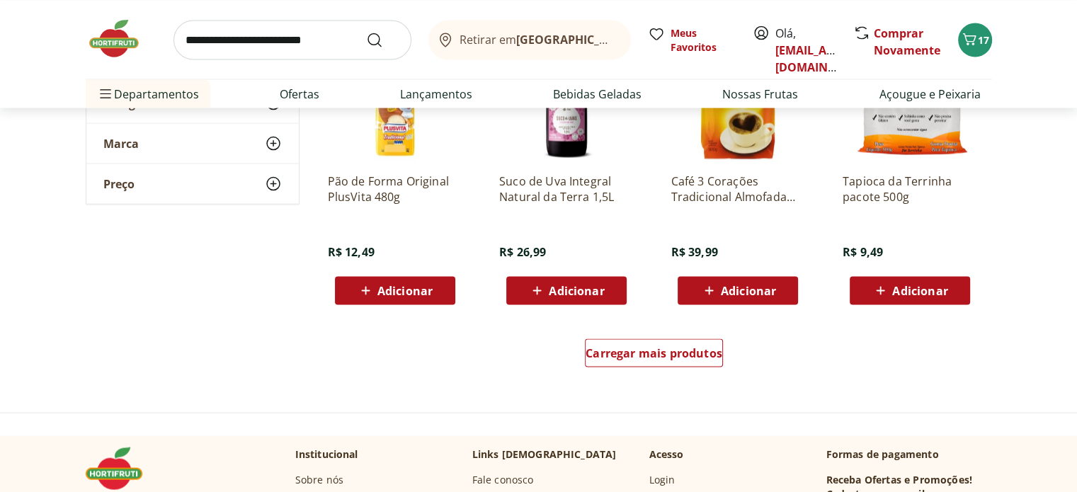
scroll to position [2762, 0]
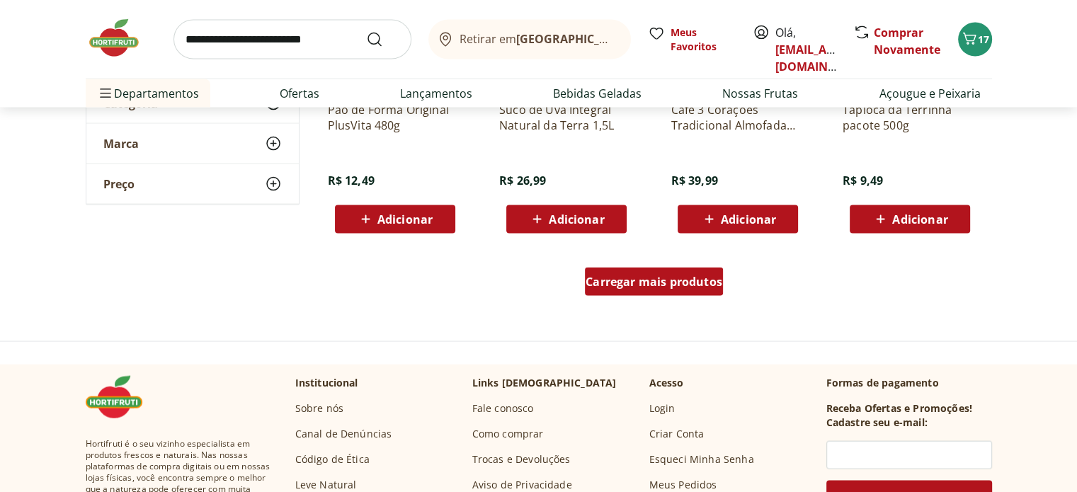
click at [624, 296] on link "Carregar mais produtos" at bounding box center [654, 285] width 138 height 34
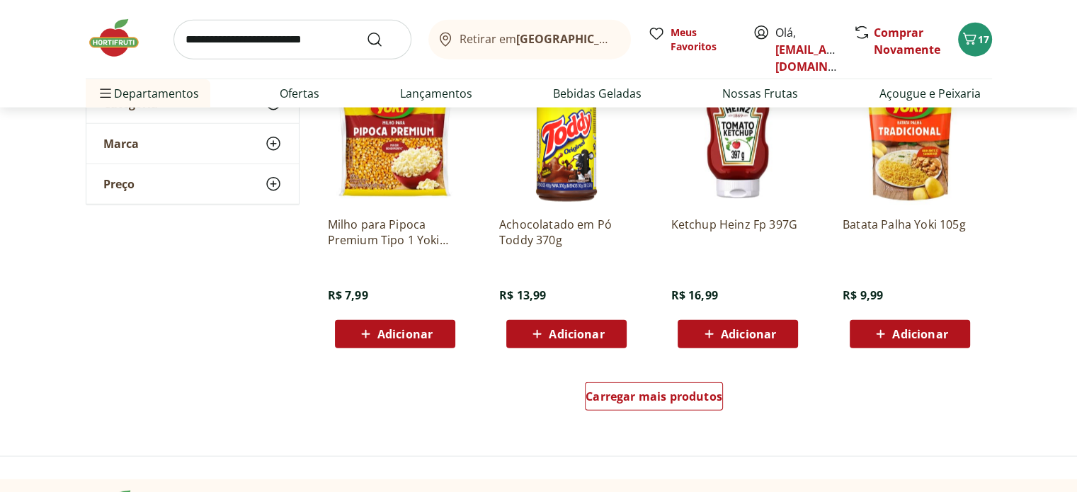
scroll to position [3612, 0]
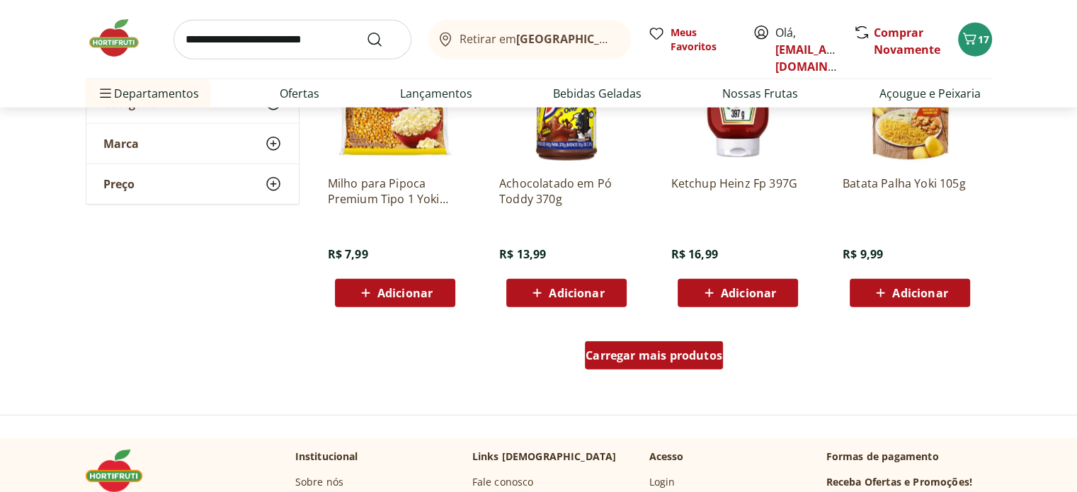
click at [605, 368] on div "Carregar mais produtos" at bounding box center [654, 355] width 138 height 28
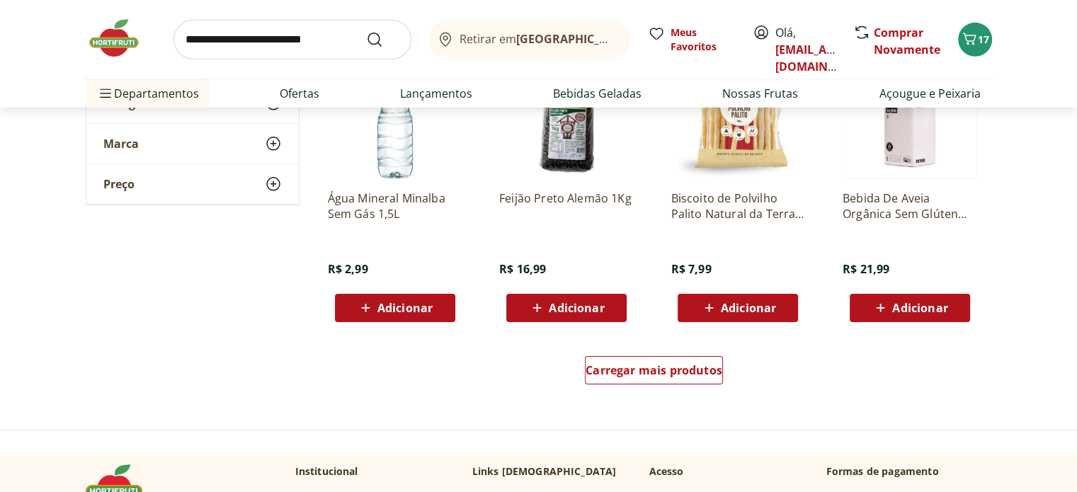
scroll to position [4532, 0]
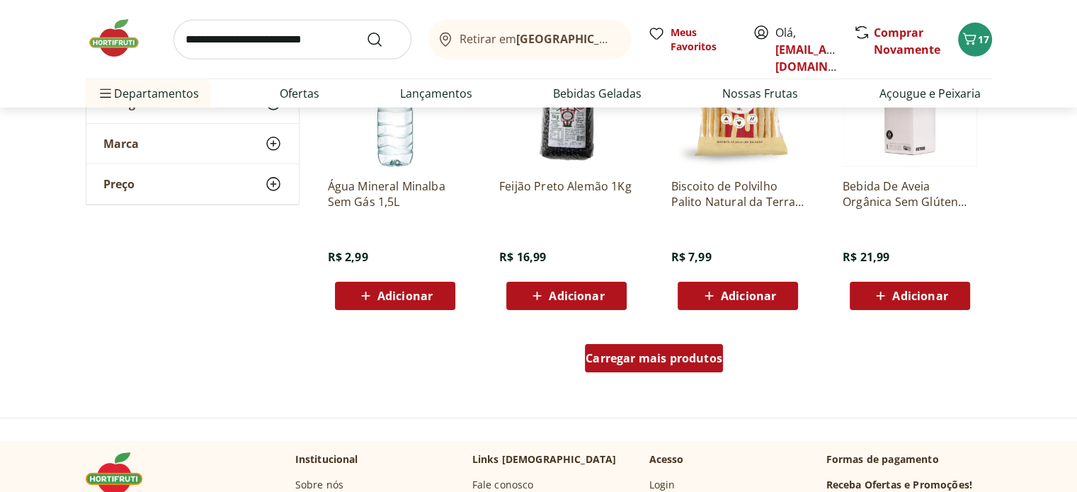
click at [639, 356] on span "Carregar mais produtos" at bounding box center [654, 358] width 137 height 11
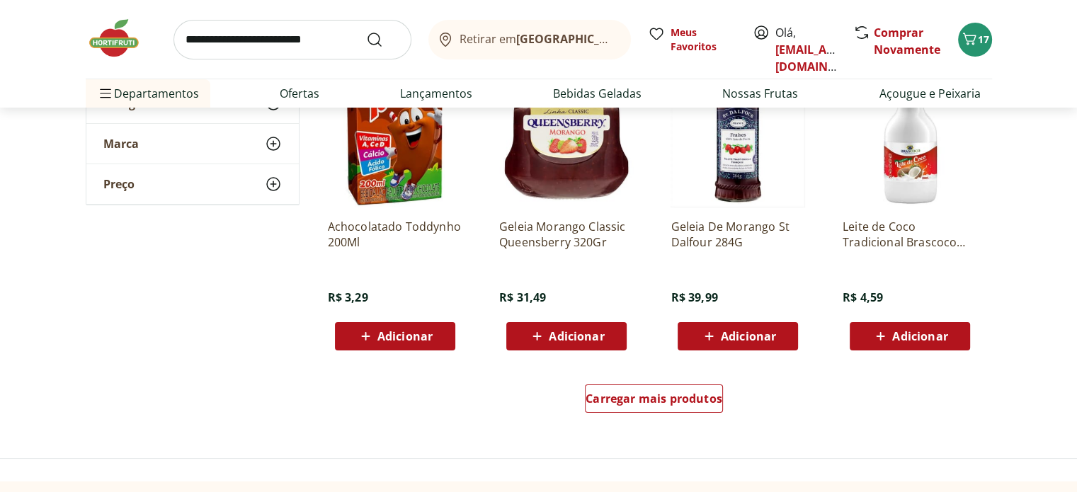
scroll to position [5453, 0]
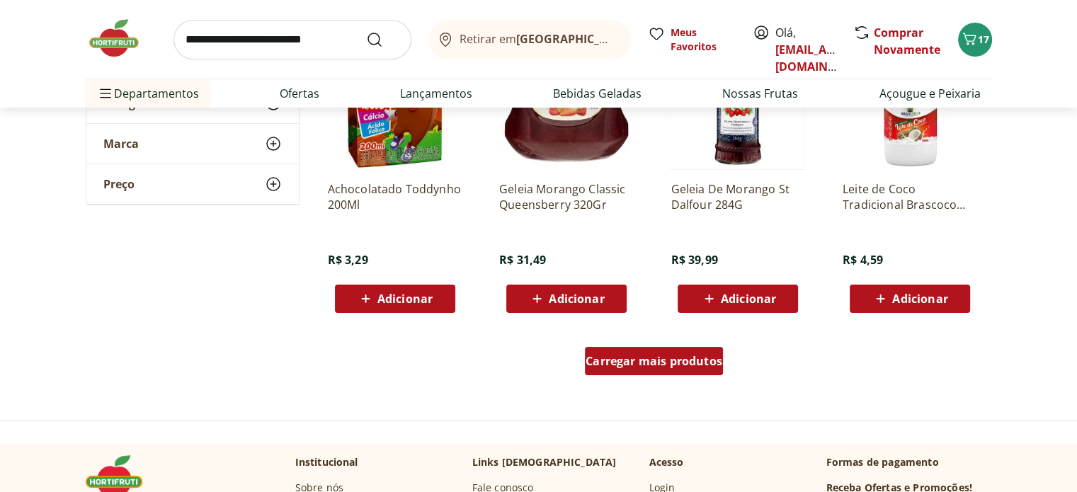
click at [595, 367] on span "Carregar mais produtos" at bounding box center [654, 361] width 137 height 11
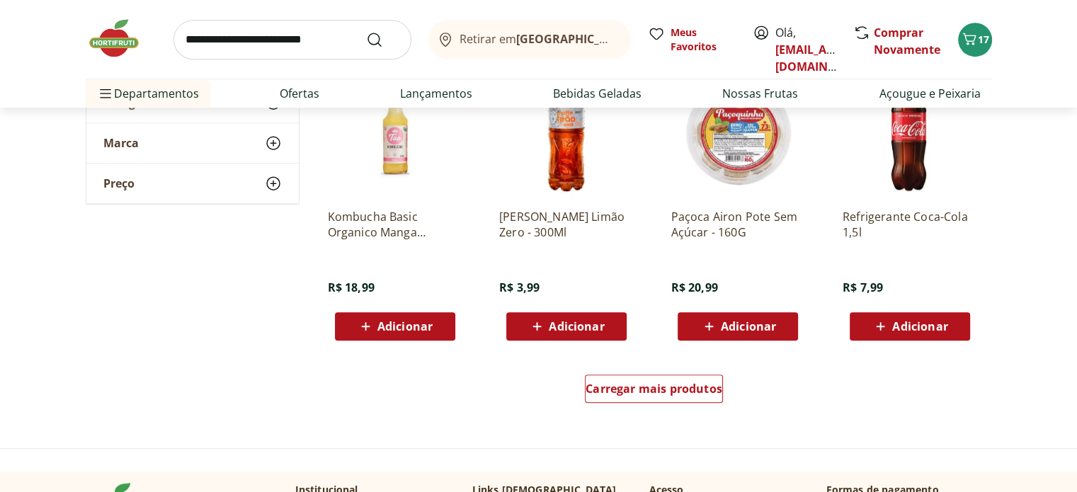
scroll to position [6374, 0]
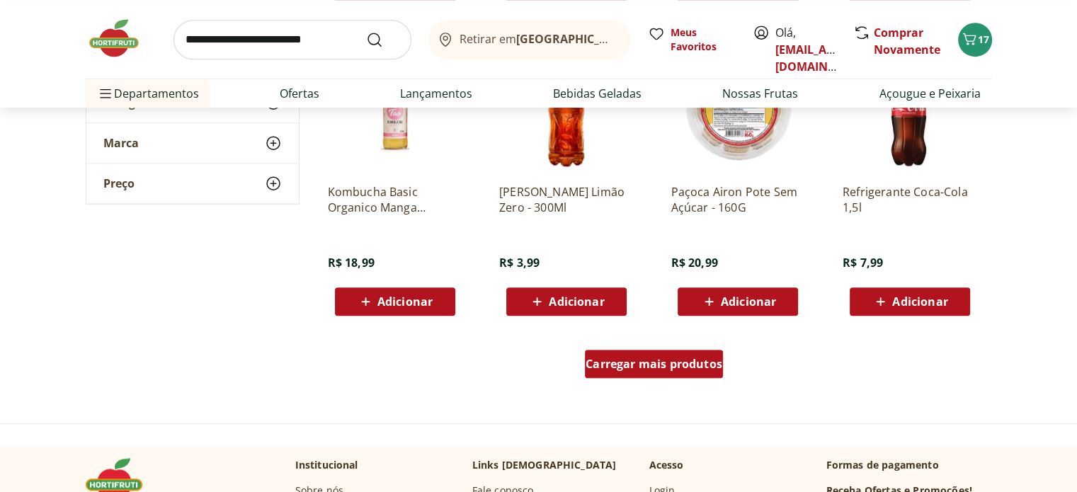
click at [651, 378] on link "Carregar mais produtos" at bounding box center [654, 367] width 138 height 34
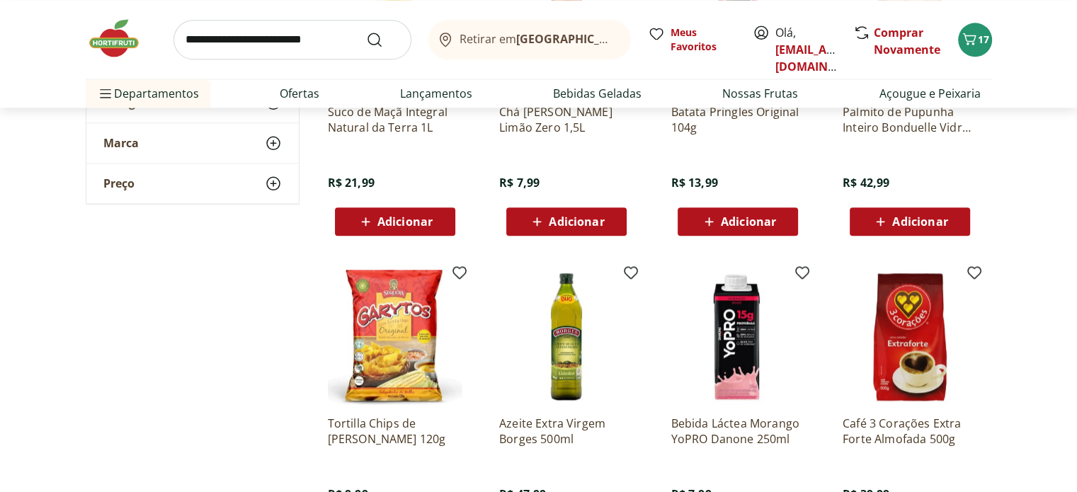
scroll to position [7153, 0]
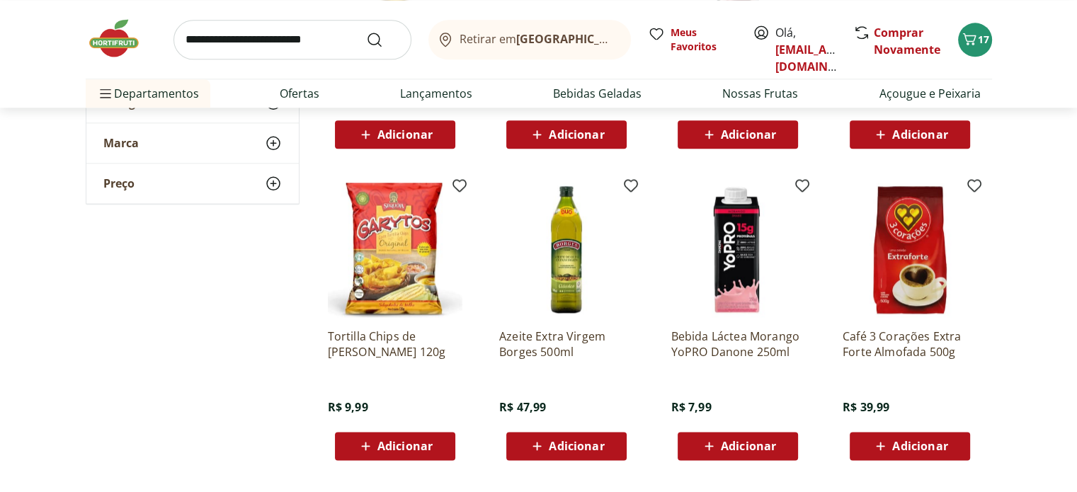
click at [407, 452] on span "Adicionar" at bounding box center [404, 445] width 55 height 11
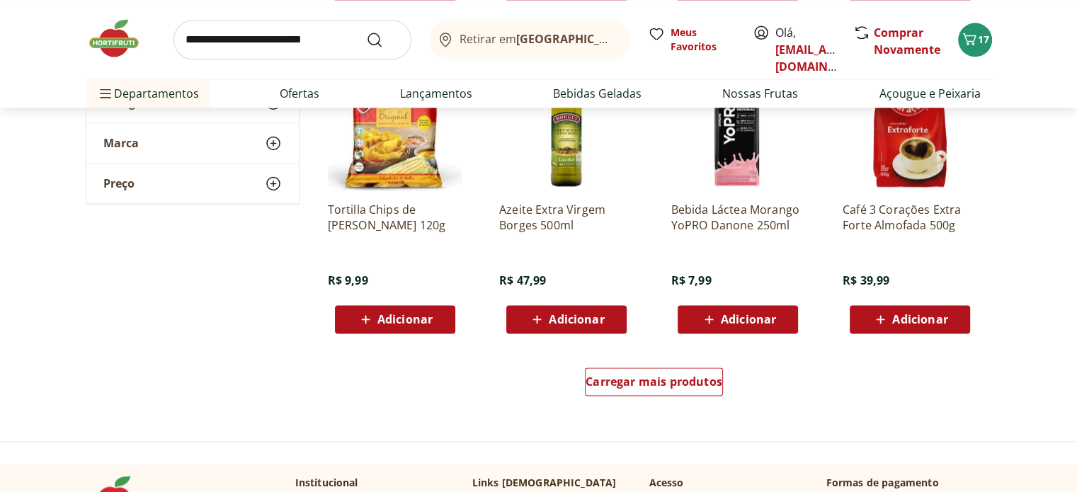
scroll to position [7294, 0]
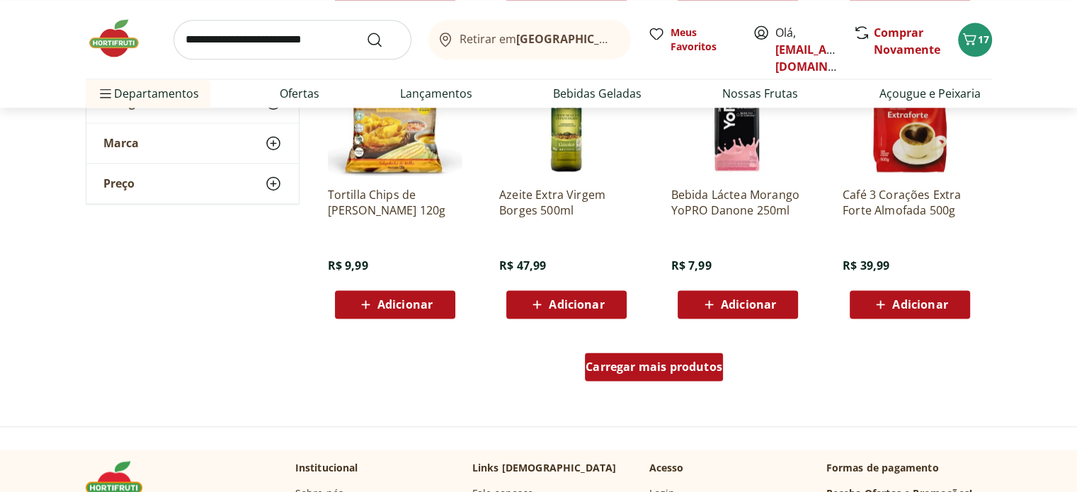
click at [650, 372] on span "Carregar mais produtos" at bounding box center [654, 366] width 137 height 11
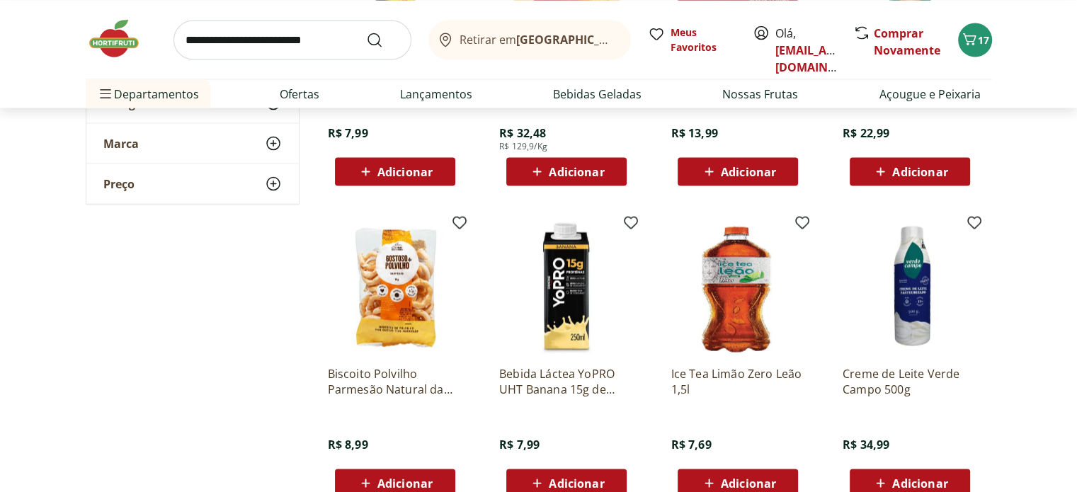
scroll to position [8073, 0]
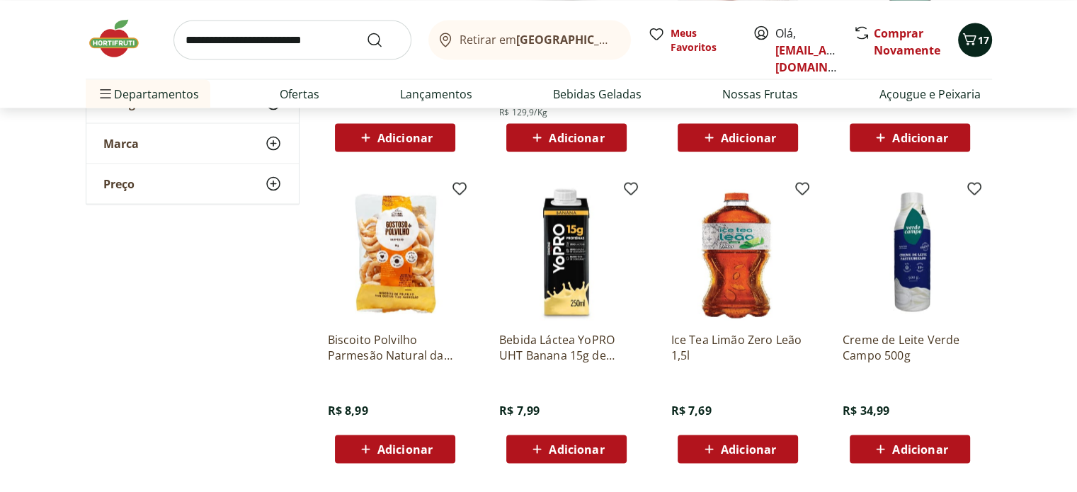
click at [974, 43] on icon "Carrinho" at bounding box center [969, 38] width 17 height 17
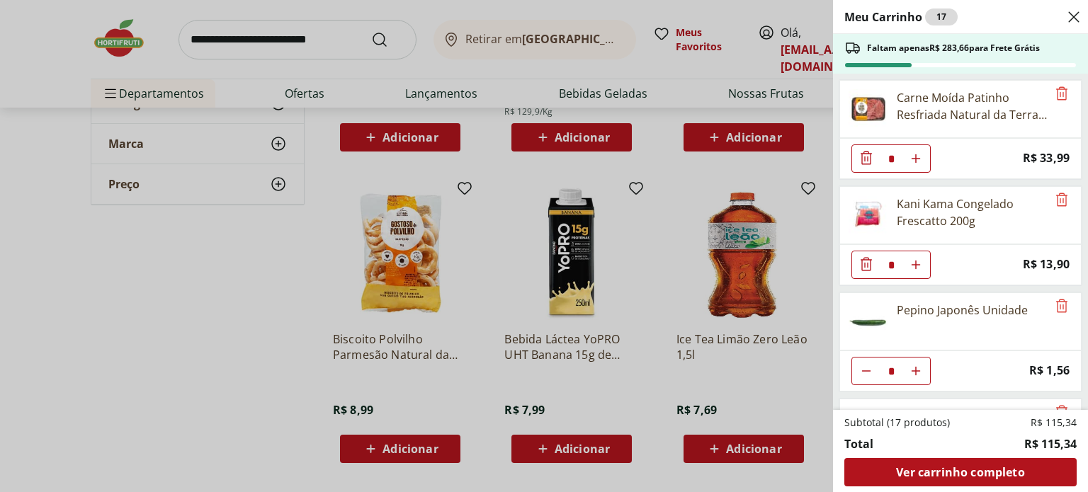
click at [224, 325] on div "Meu Carrinho 17 Faltam apenas R$ 283,66 para Frete Grátis Carne Moída Patinho R…" at bounding box center [544, 246] width 1088 height 492
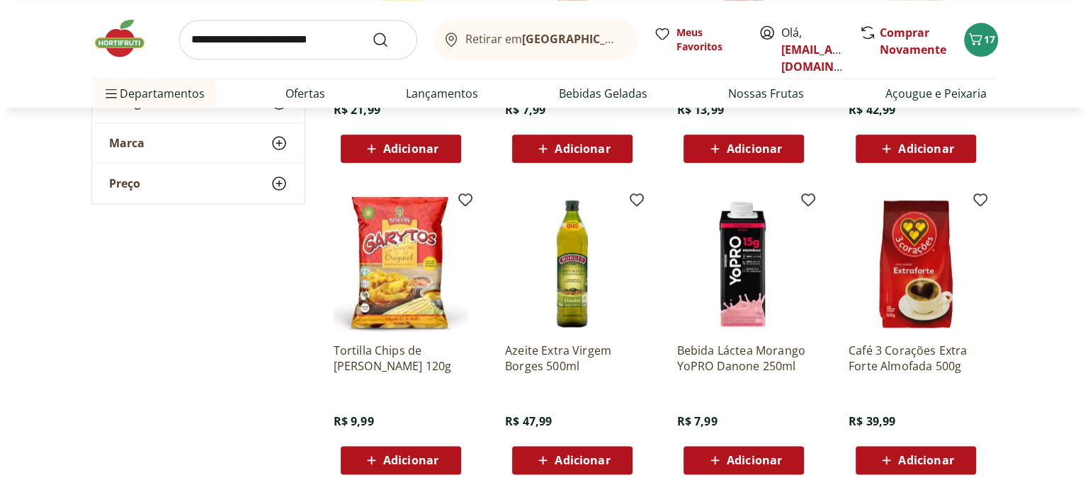
scroll to position [7223, 0]
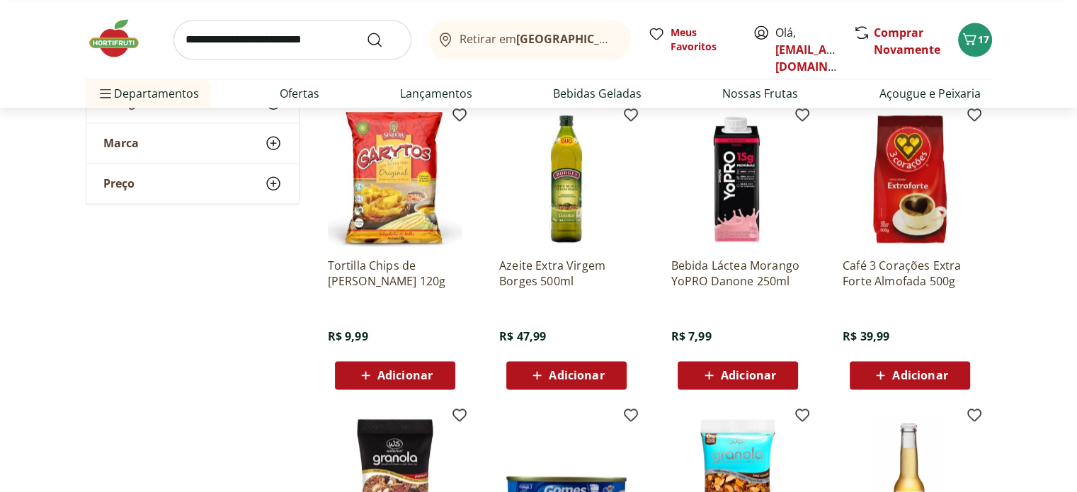
click at [394, 377] on span "Adicionar" at bounding box center [404, 375] width 55 height 11
click at [984, 40] on span "18" at bounding box center [983, 39] width 11 height 13
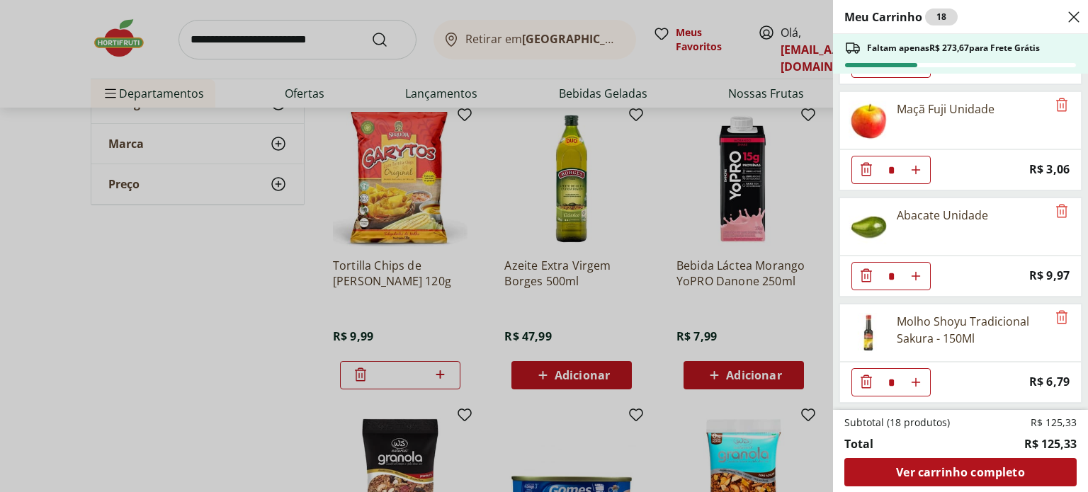
scroll to position [496, 0]
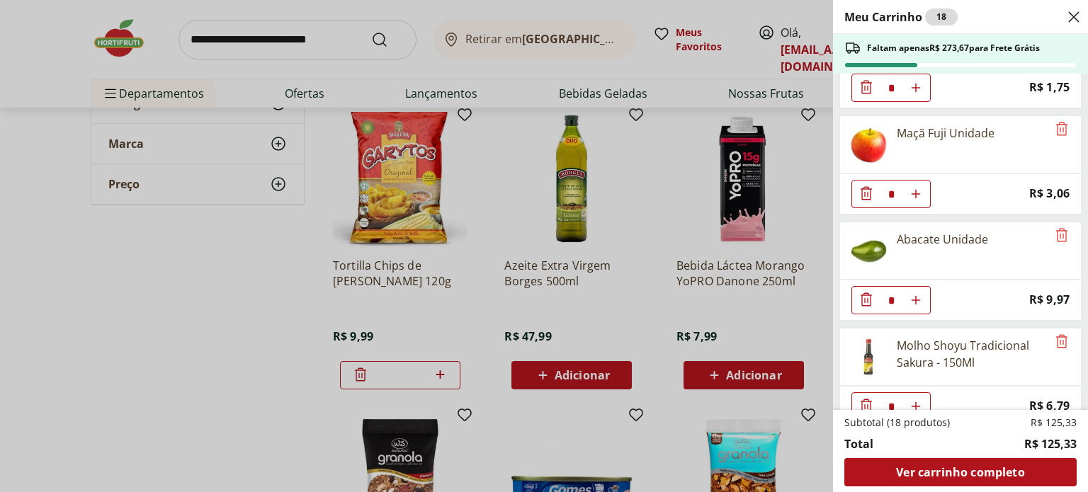
type input "*"
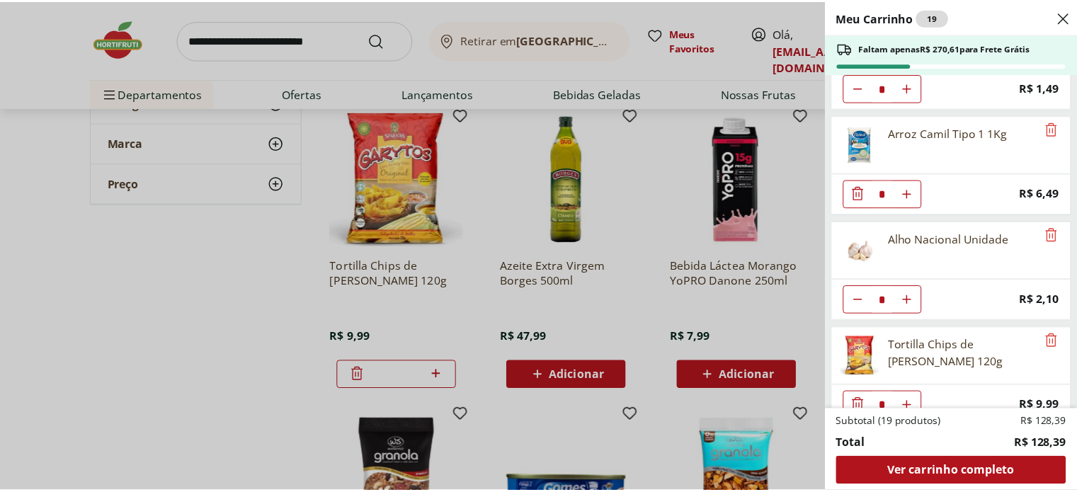
scroll to position [1144, 0]
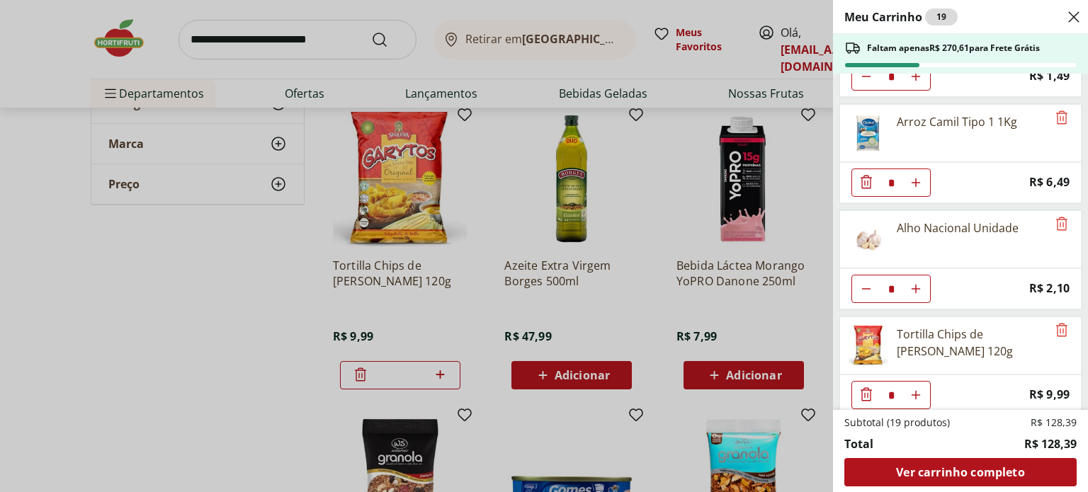
click at [1074, 16] on use "Close" at bounding box center [1073, 16] width 17 height 17
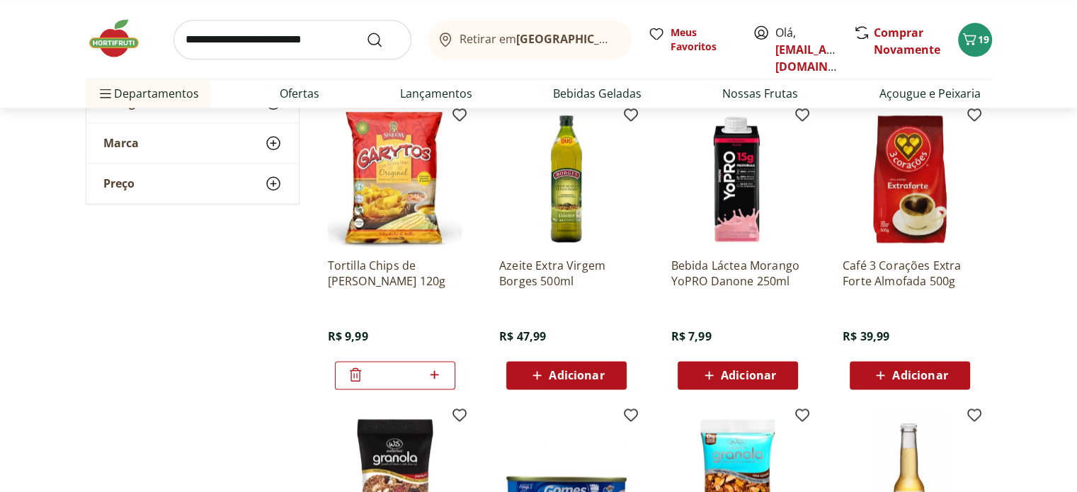
click at [277, 36] on input "search" at bounding box center [293, 40] width 238 height 40
type input "******"
click at [366, 31] on button "Submit Search" at bounding box center [383, 39] width 34 height 17
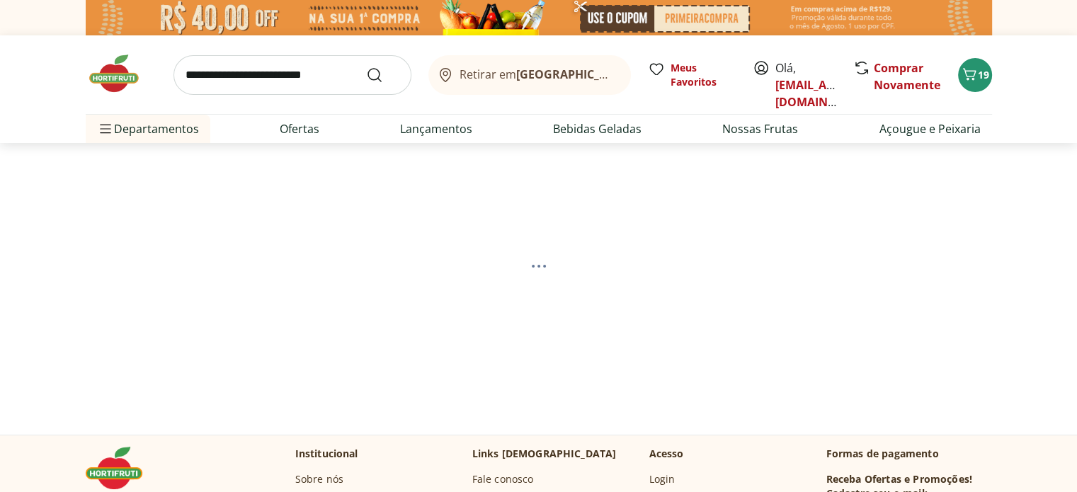
select select "**********"
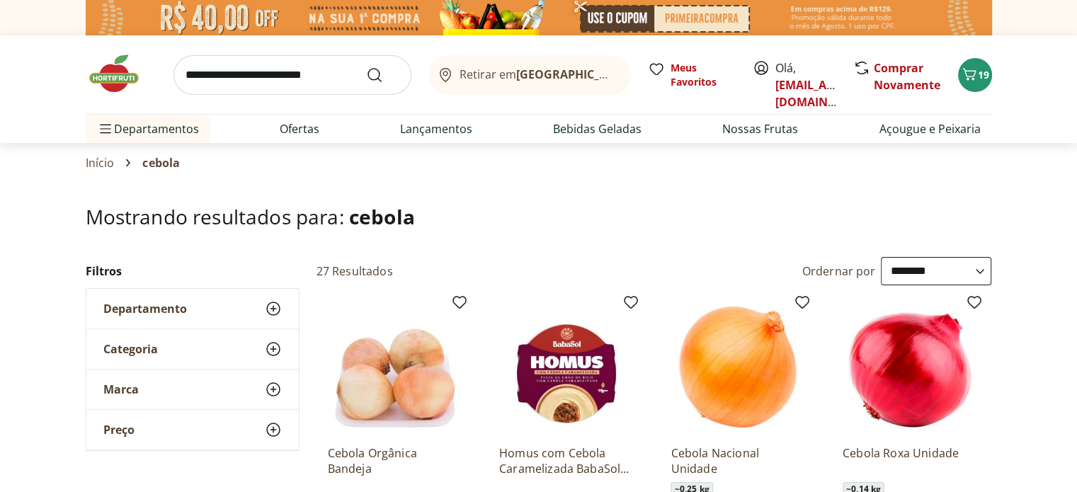
scroll to position [71, 0]
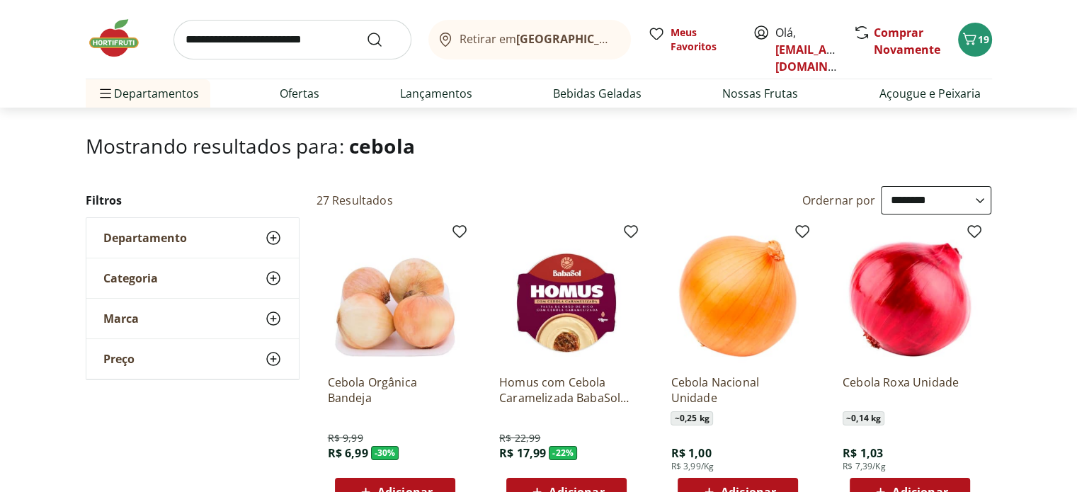
drag, startPoint x: 928, startPoint y: 484, endPoint x: 815, endPoint y: 489, distance: 113.4
click at [926, 487] on span "Adicionar" at bounding box center [919, 492] width 55 height 11
click at [99, 50] on img at bounding box center [121, 38] width 71 height 42
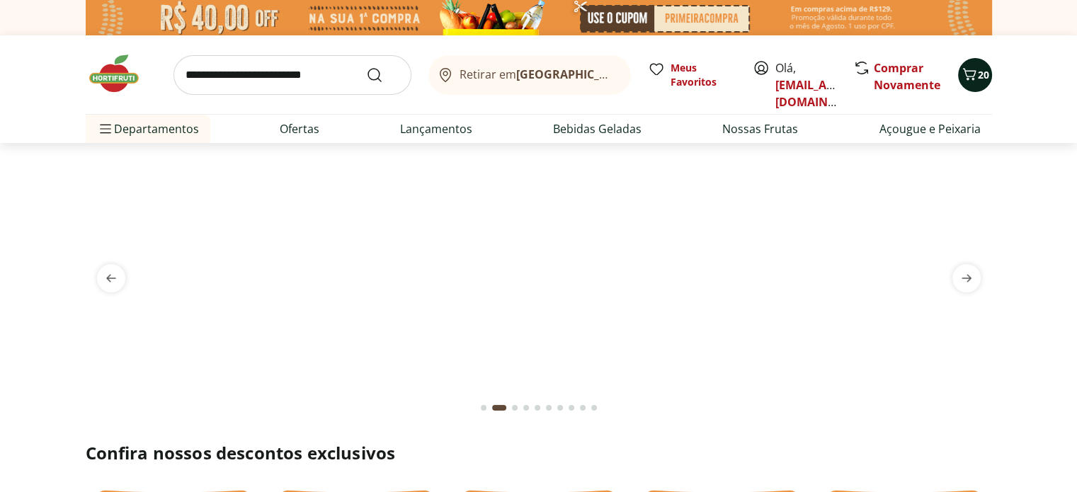
click at [969, 76] on icon "Carrinho" at bounding box center [968, 74] width 13 height 12
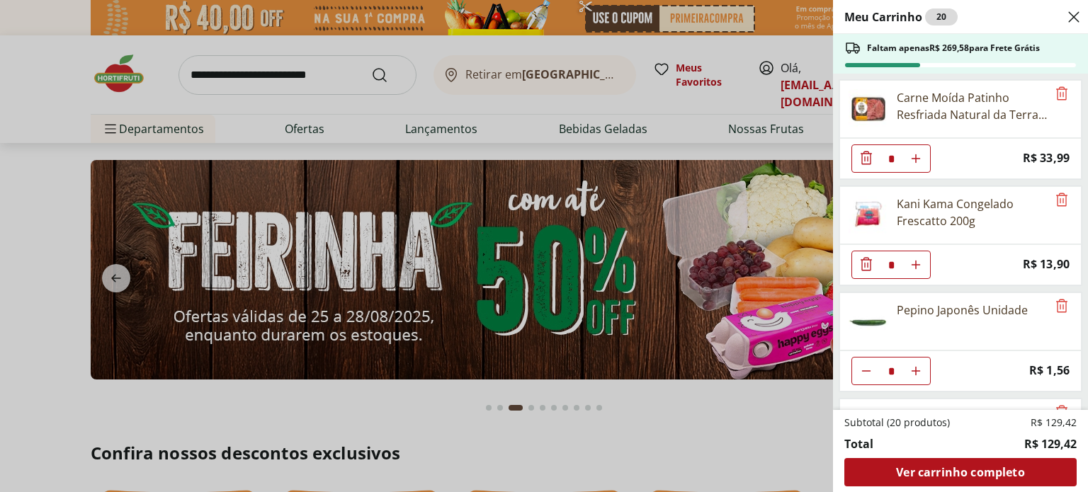
click at [1076, 21] on icon "Close" at bounding box center [1073, 16] width 17 height 17
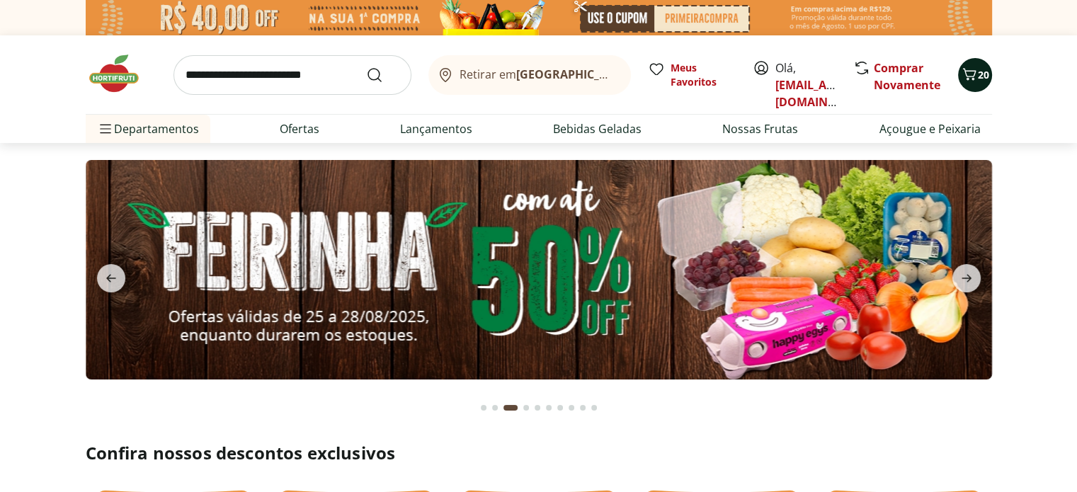
click at [976, 86] on button "20" at bounding box center [975, 75] width 34 height 34
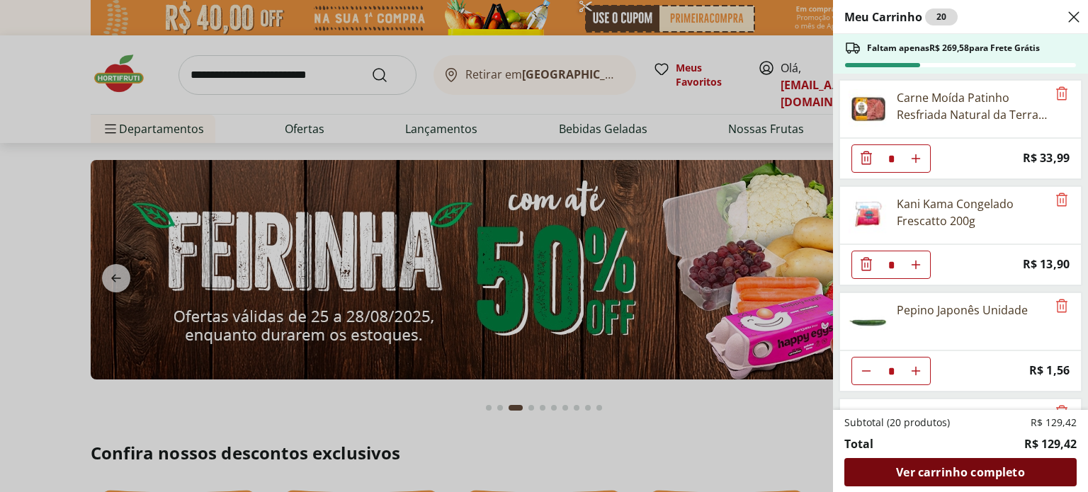
click at [897, 467] on span "Ver carrinho completo" at bounding box center [960, 472] width 128 height 11
